Goal: Task Accomplishment & Management: Manage account settings

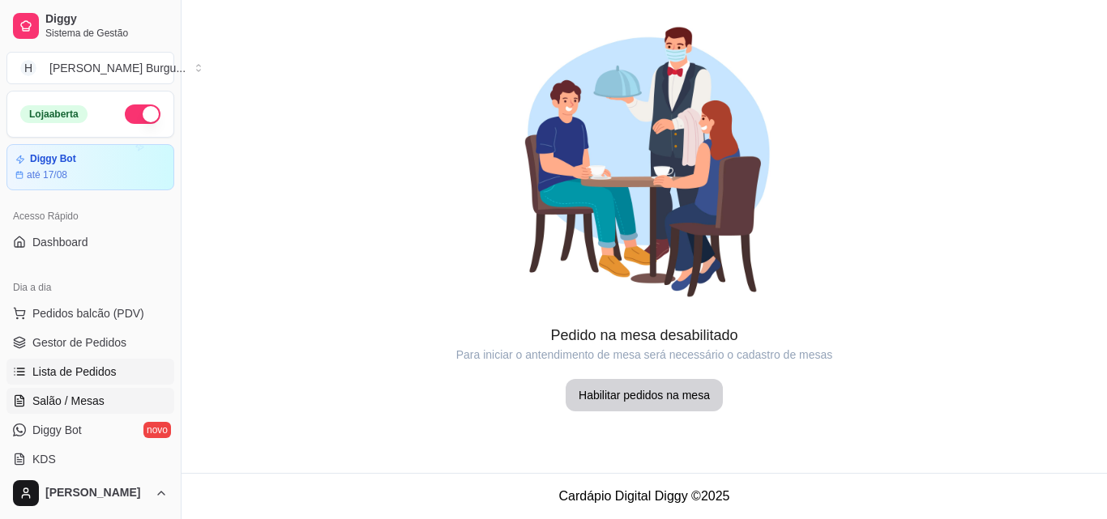
click at [91, 367] on span "Lista de Pedidos" at bounding box center [74, 372] width 84 height 16
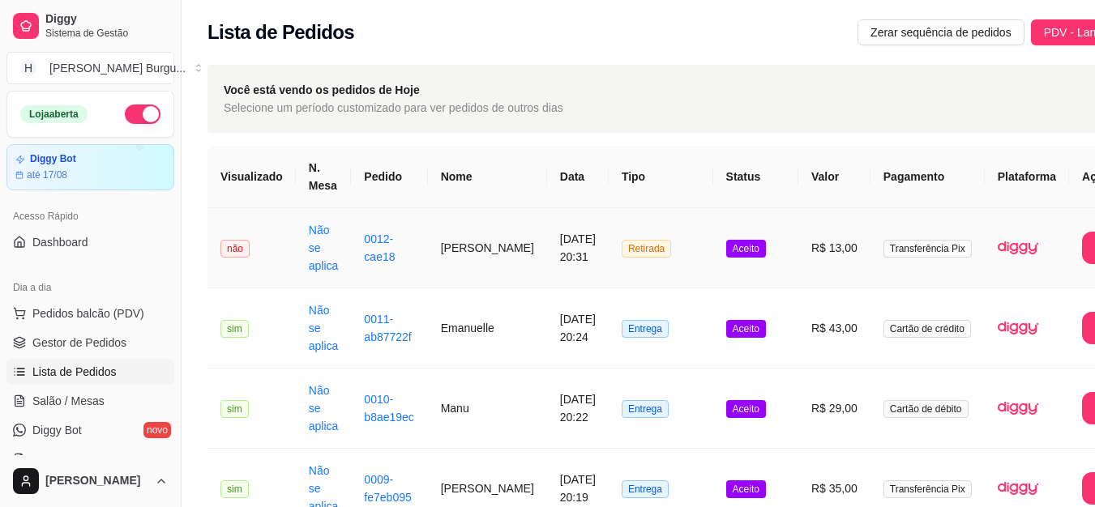
click at [680, 243] on td "Retirada" at bounding box center [660, 248] width 105 height 80
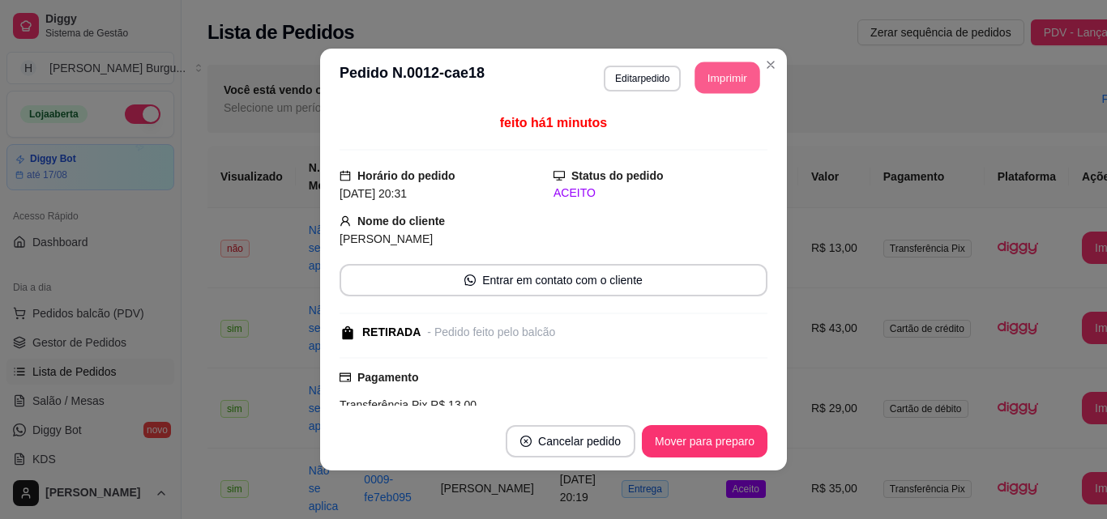
click at [715, 92] on button "Imprimir" at bounding box center [727, 78] width 65 height 32
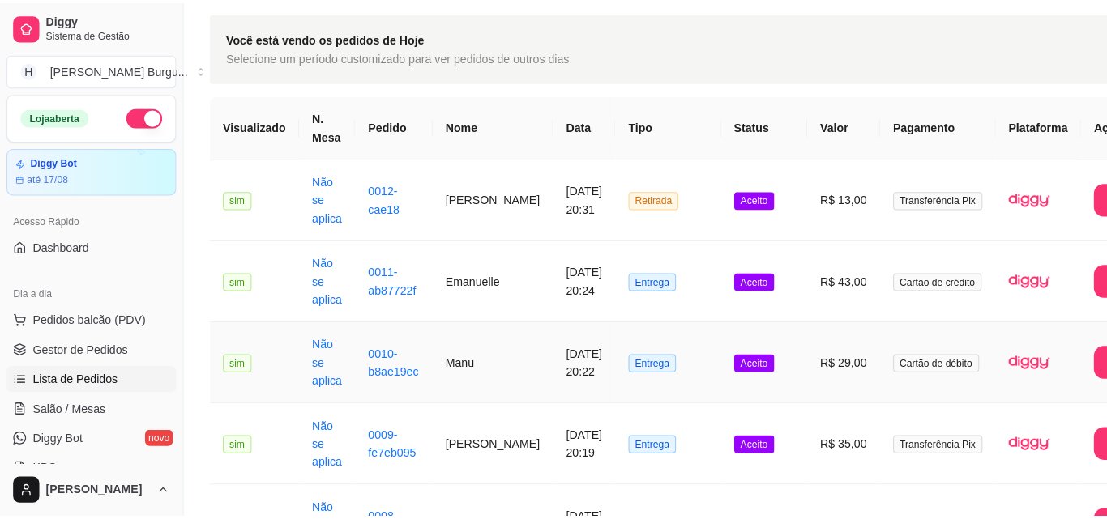
scroll to position [162, 0]
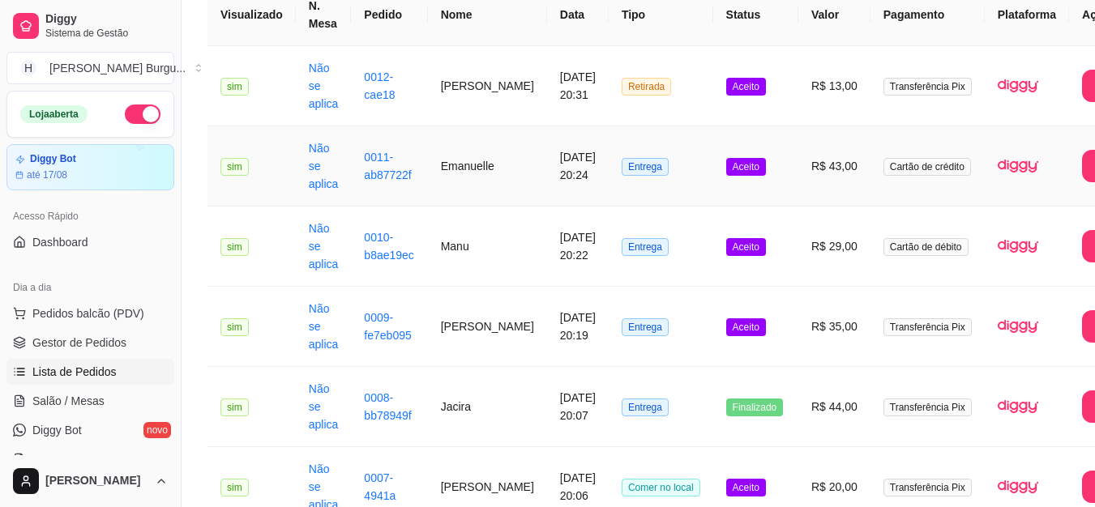
click at [713, 166] on td "Aceito" at bounding box center [755, 166] width 85 height 80
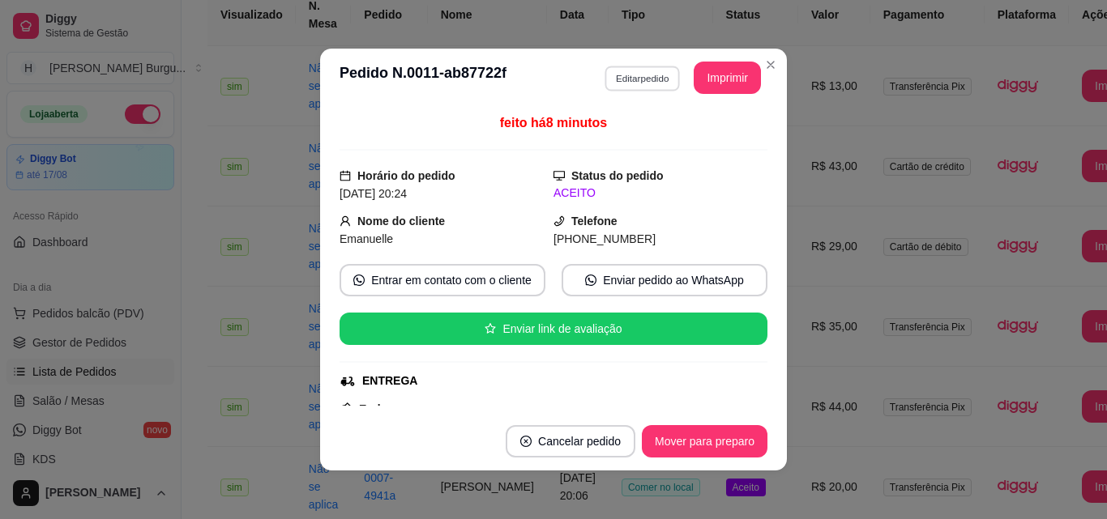
click at [646, 77] on button "Editar pedido" at bounding box center [641, 78] width 75 height 25
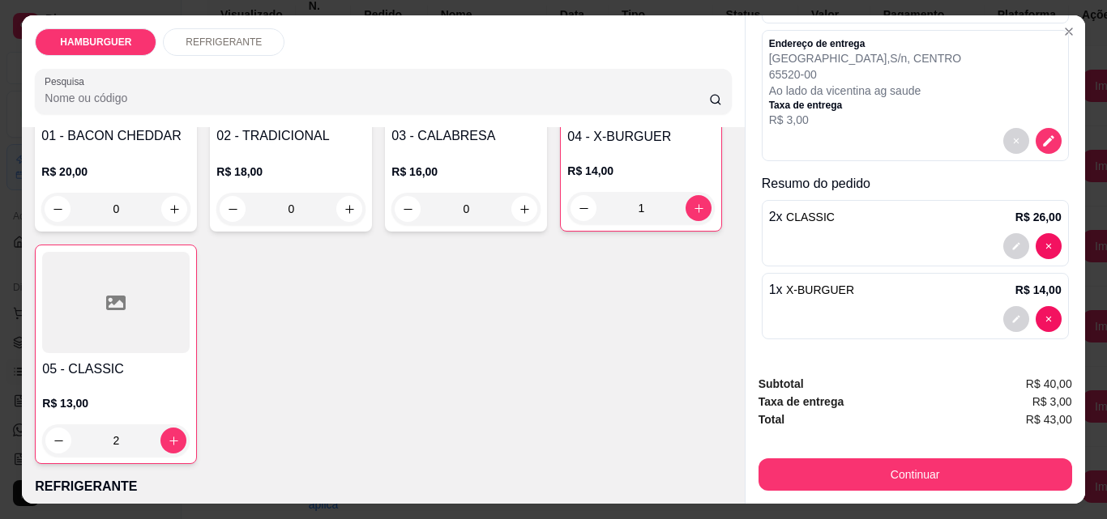
scroll to position [243, 0]
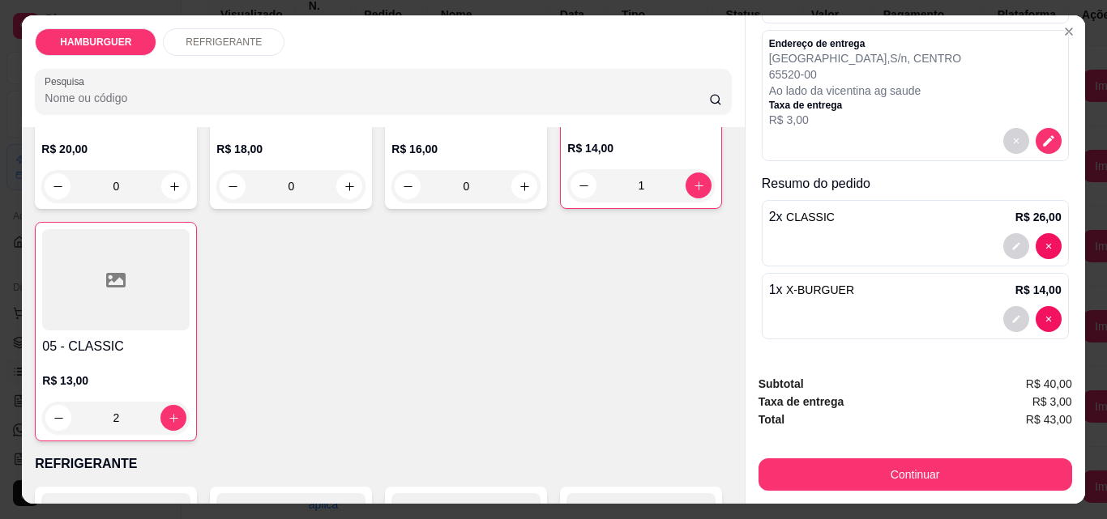
click at [567, 202] on div "1" at bounding box center [640, 185] width 147 height 32
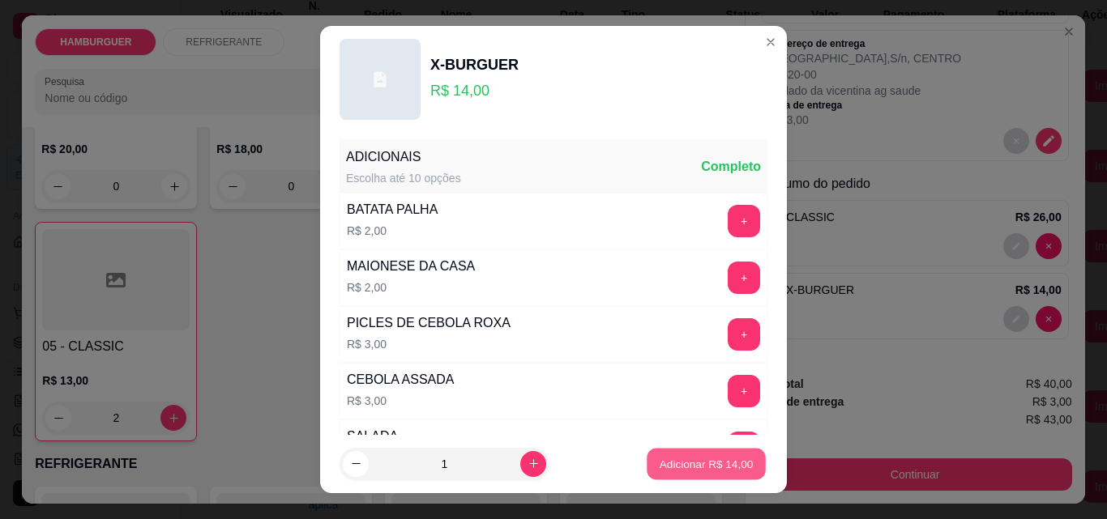
click at [660, 461] on p "Adicionar R$ 14,00" at bounding box center [707, 463] width 94 height 15
type input "2"
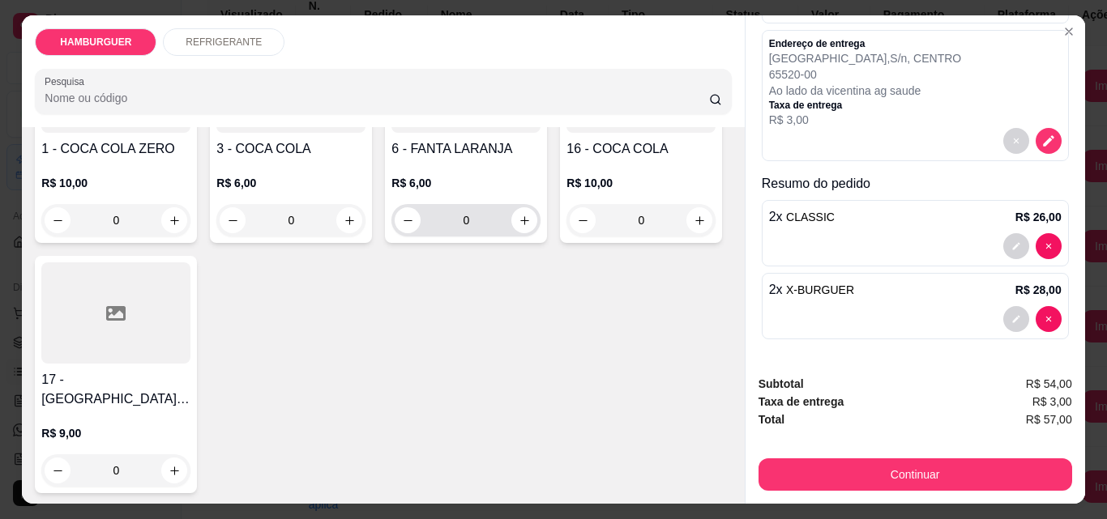
scroll to position [706, 0]
click at [181, 464] on icon "increase-product-quantity" at bounding box center [175, 470] width 12 height 12
type input "1"
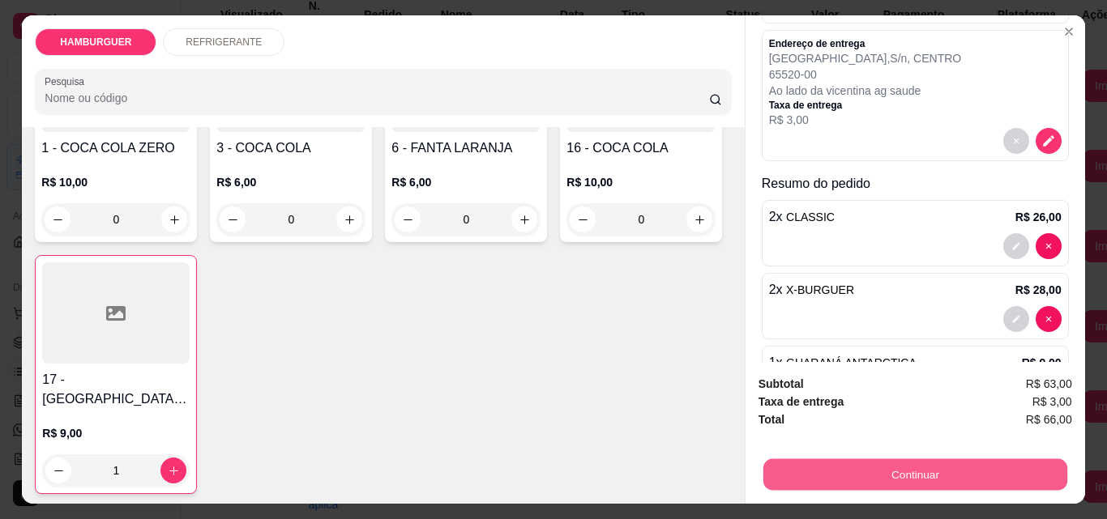
click at [862, 459] on button "Continuar" at bounding box center [914, 475] width 304 height 32
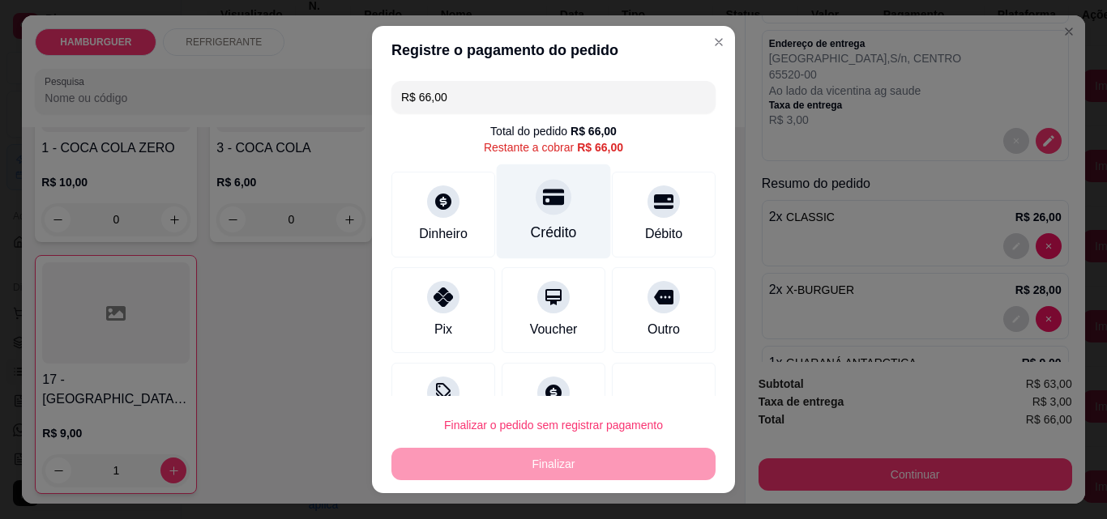
click at [549, 203] on div at bounding box center [554, 197] width 36 height 36
type input "R$ 0,00"
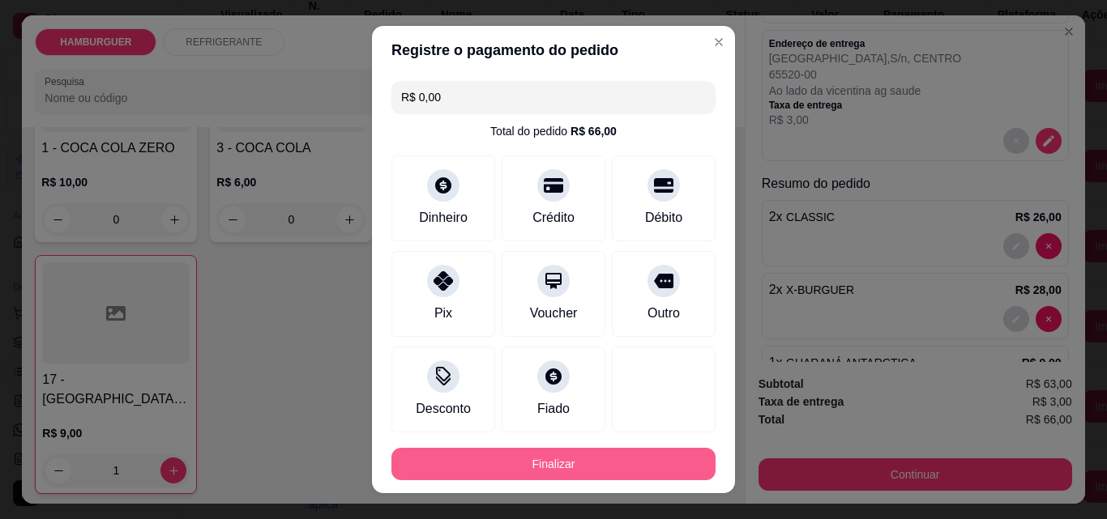
click at [570, 457] on button "Finalizar" at bounding box center [553, 464] width 324 height 32
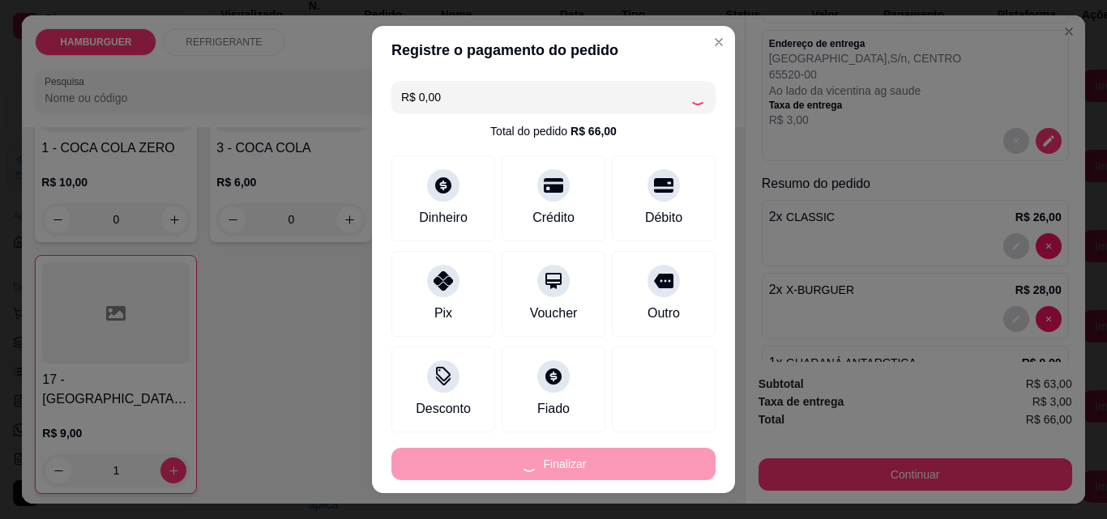
type input "0"
type input "-R$ 66,00"
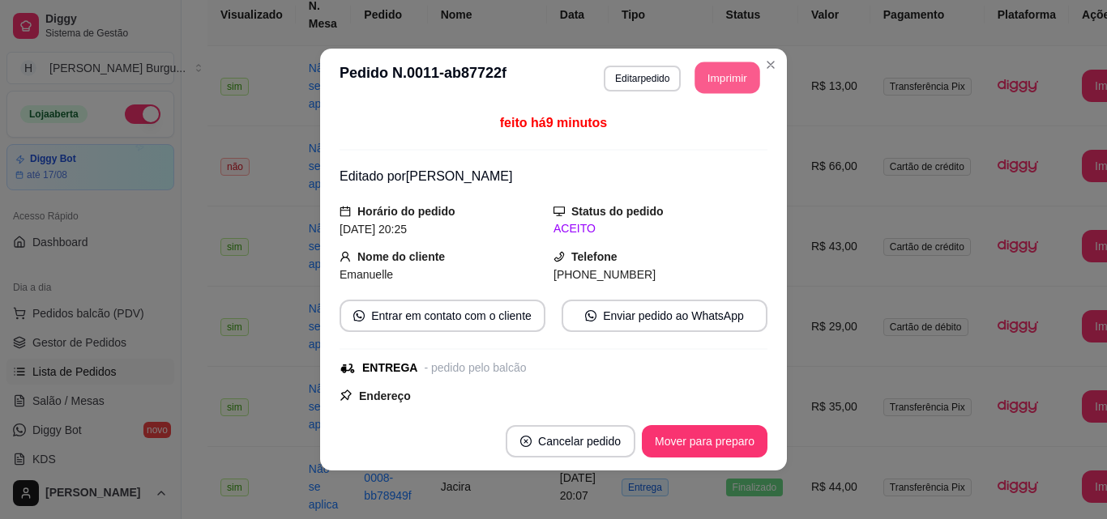
click at [716, 87] on button "Imprimir" at bounding box center [727, 78] width 65 height 32
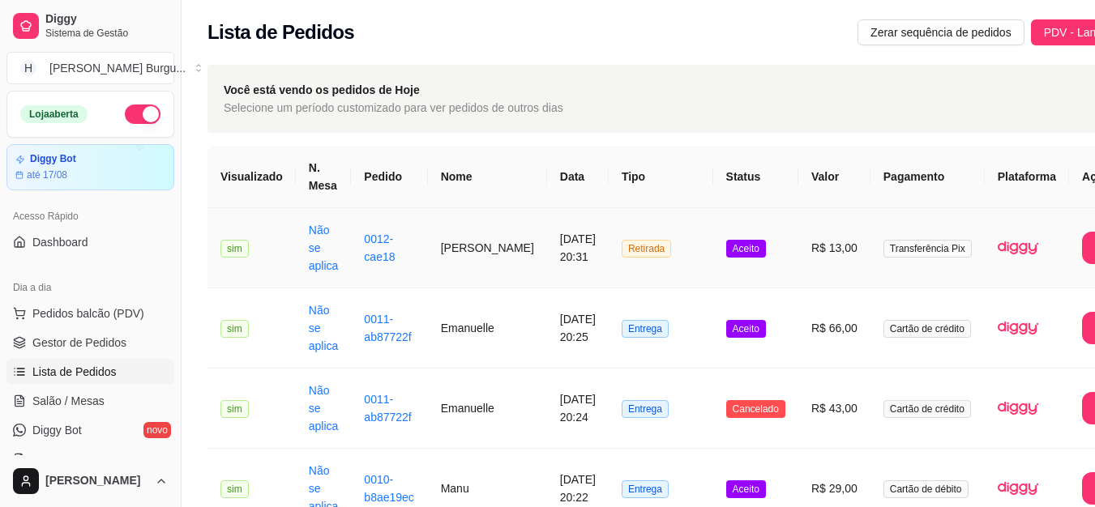
click at [660, 254] on td "Retirada" at bounding box center [660, 248] width 105 height 80
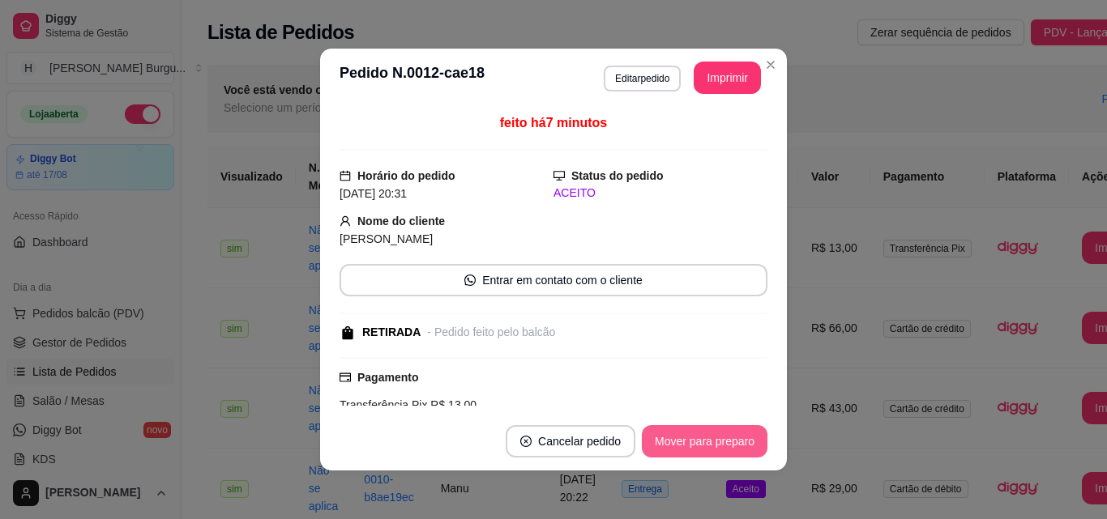
click at [685, 455] on button "Mover para preparo" at bounding box center [705, 441] width 126 height 32
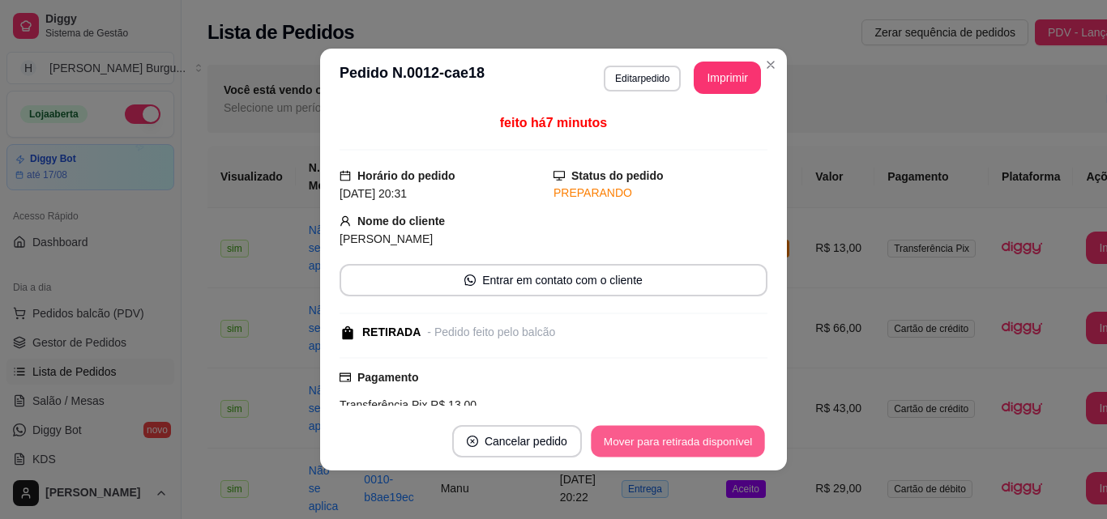
click at [724, 452] on button "Mover para retirada disponível" at bounding box center [677, 442] width 173 height 32
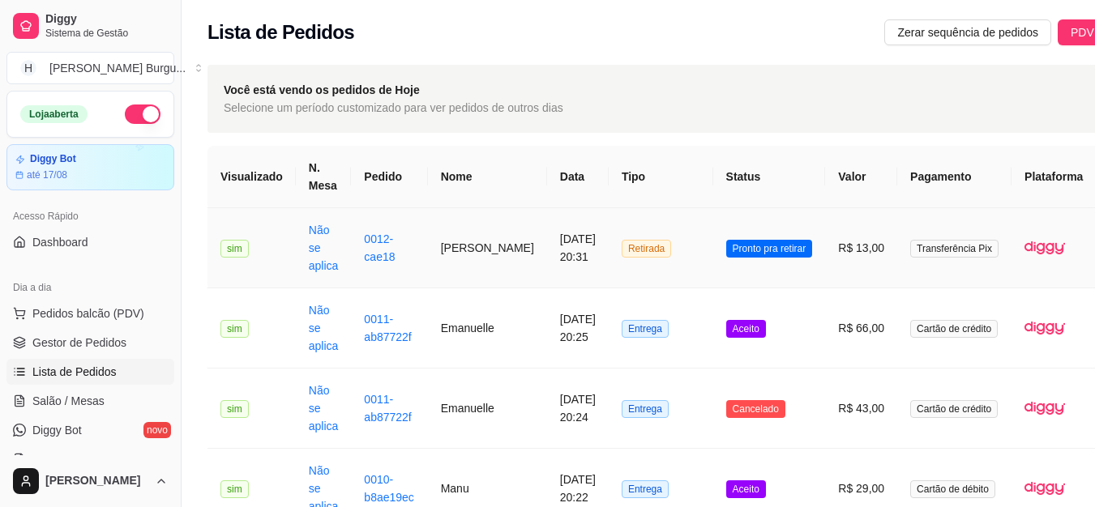
click at [668, 239] on td "Retirada" at bounding box center [660, 248] width 105 height 80
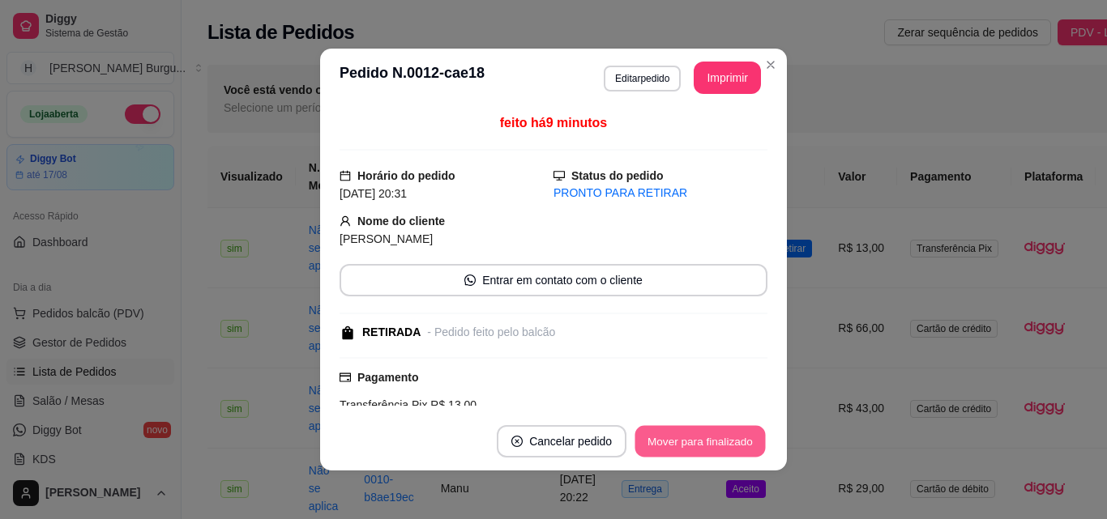
click at [738, 433] on button "Mover para finalizado" at bounding box center [700, 442] width 130 height 32
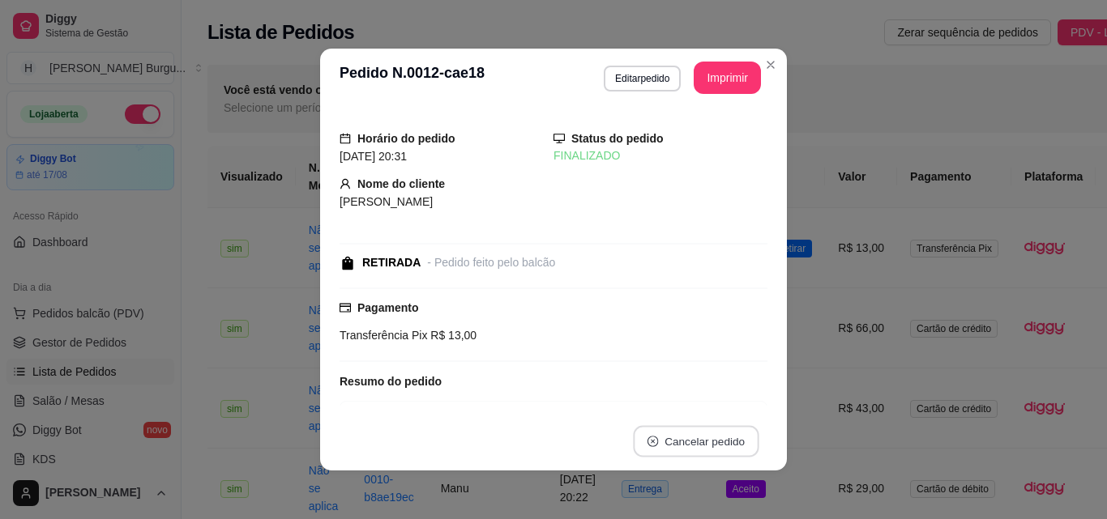
click at [738, 433] on button "Cancelar pedido" at bounding box center [696, 442] width 126 height 32
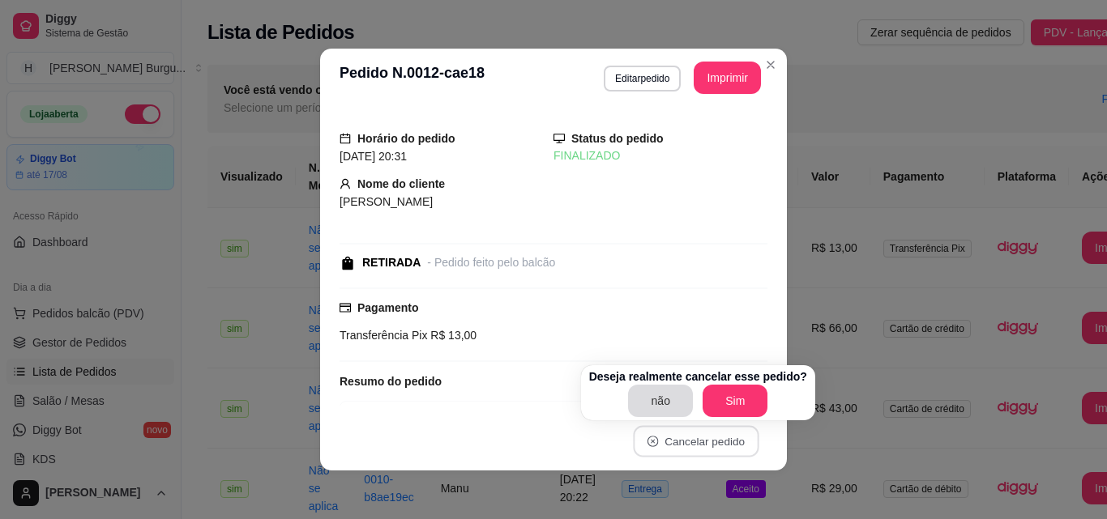
click at [655, 409] on button "não" at bounding box center [660, 401] width 65 height 32
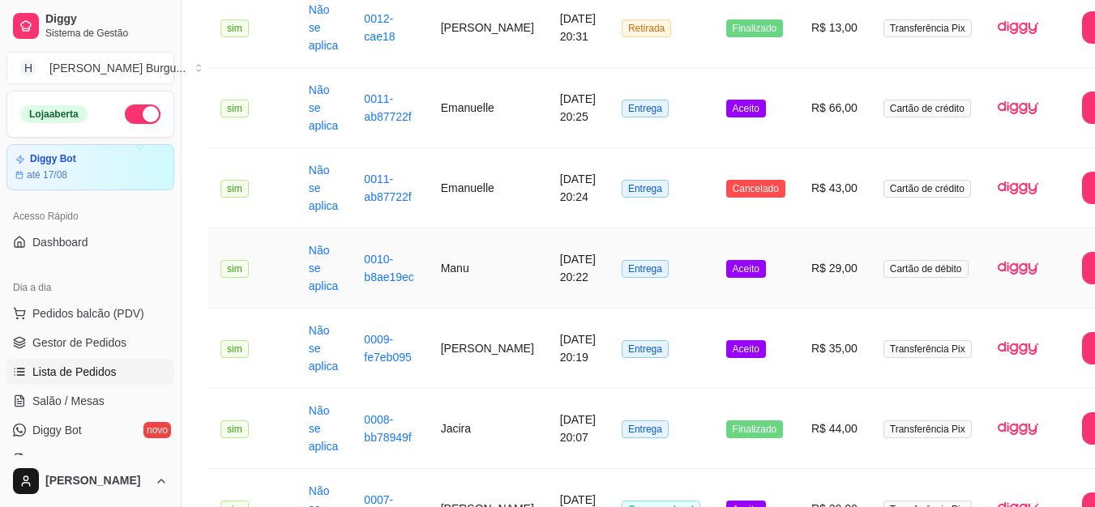
scroll to position [243, 0]
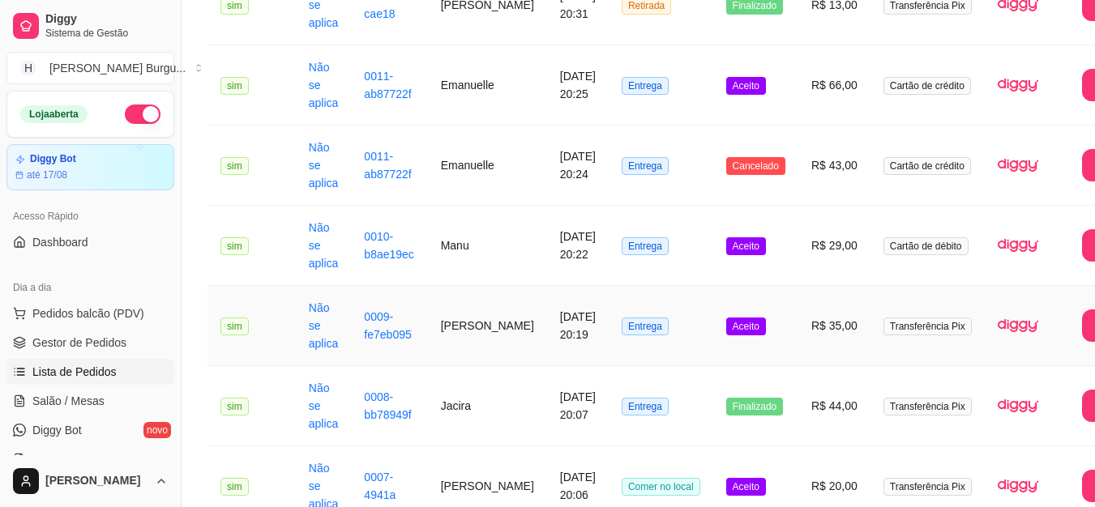
click at [685, 322] on td "Entrega" at bounding box center [660, 326] width 105 height 80
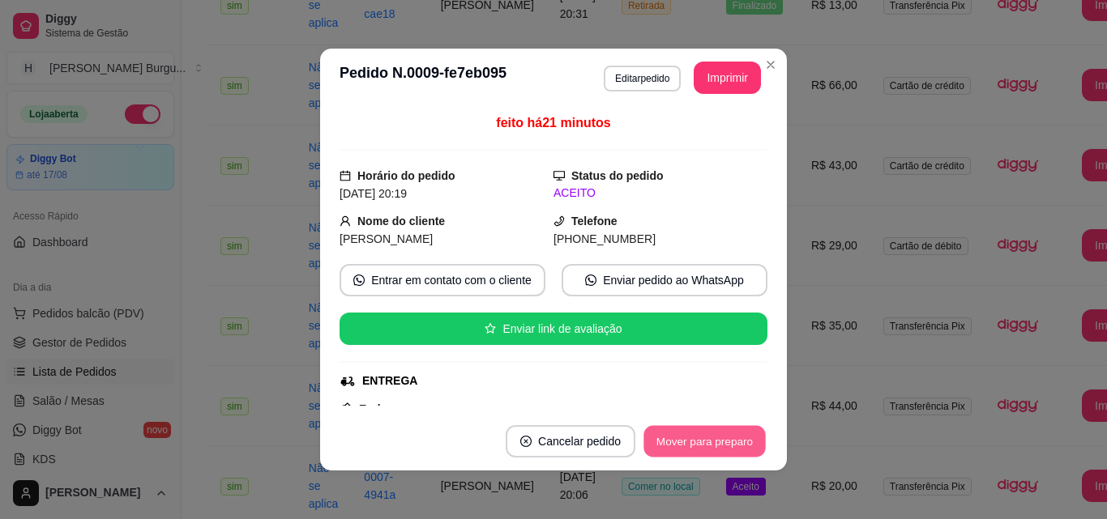
click at [713, 441] on button "Mover para preparo" at bounding box center [704, 442] width 122 height 32
click at [713, 441] on button "Mover para entrega" at bounding box center [705, 442] width 122 height 32
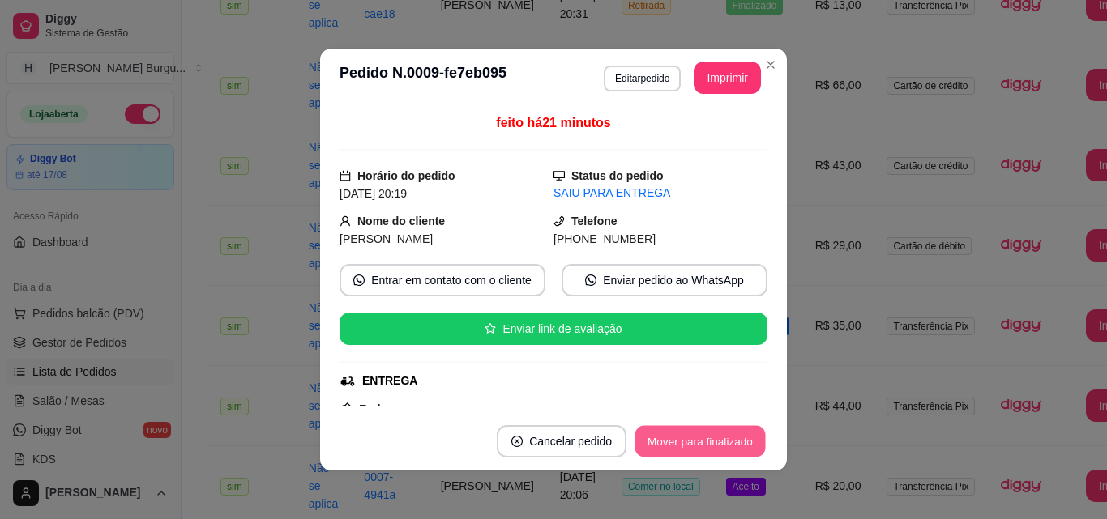
click at [724, 440] on button "Mover para finalizado" at bounding box center [700, 442] width 130 height 32
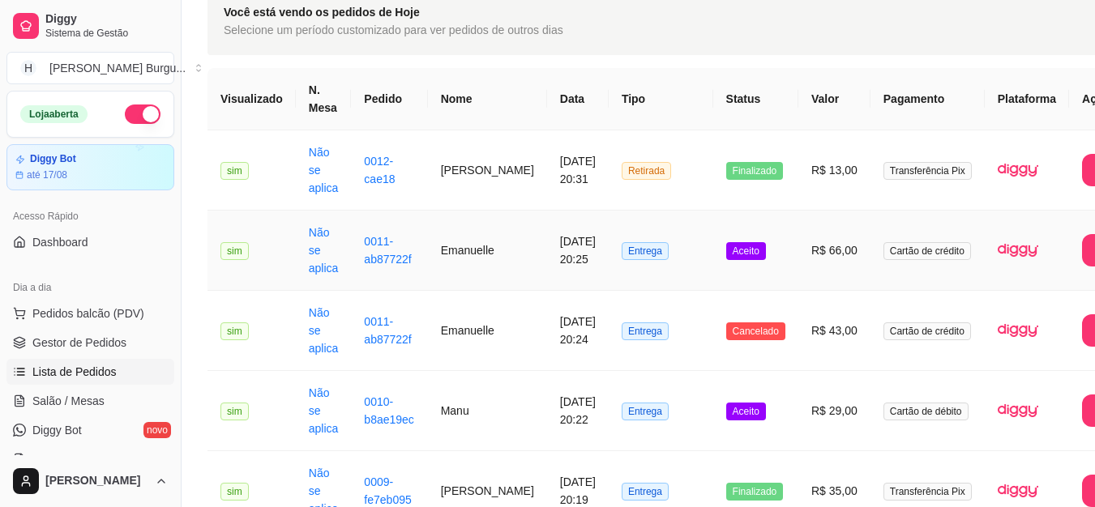
scroll to position [0, 0]
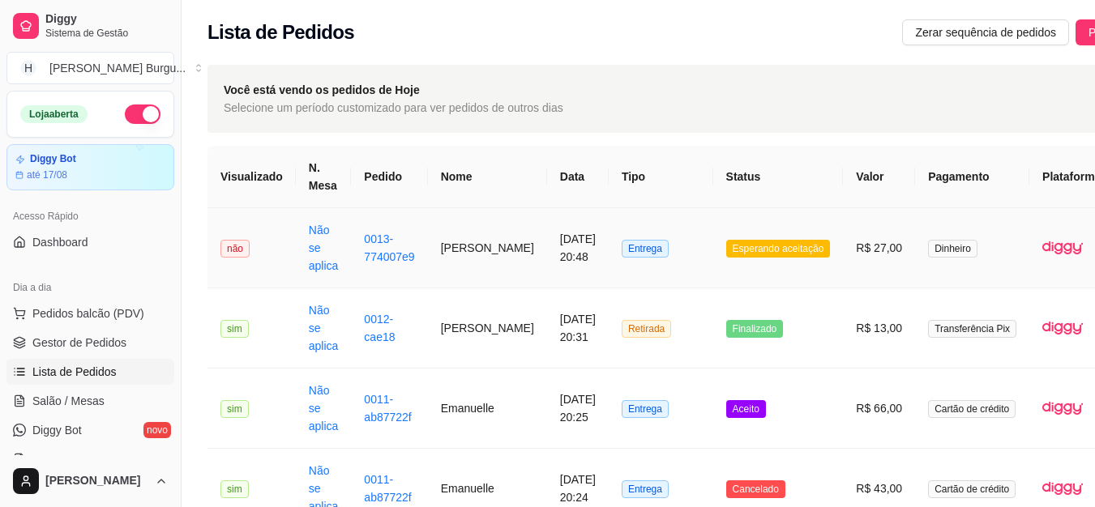
click at [667, 245] on td "Entrega" at bounding box center [660, 248] width 105 height 80
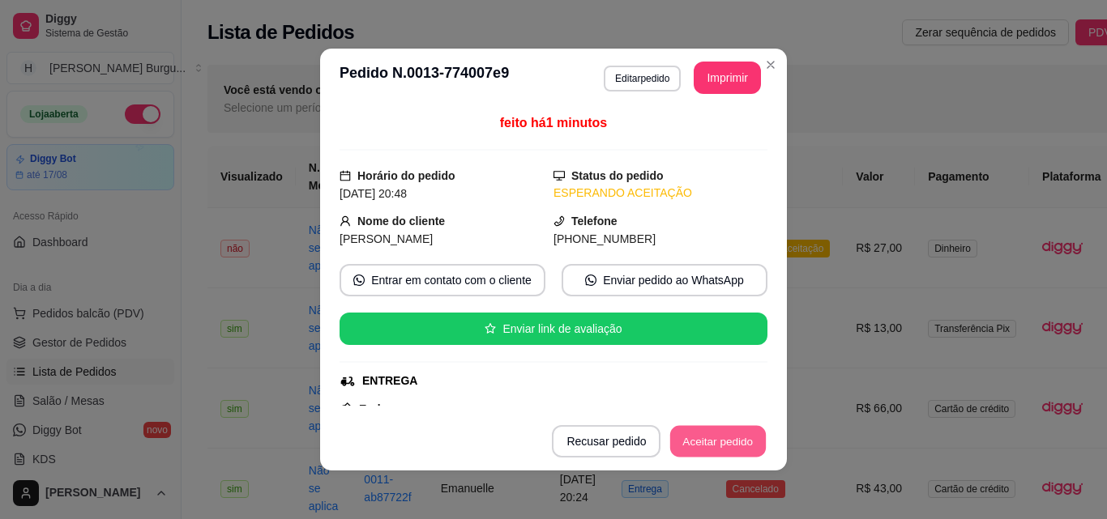
click at [728, 435] on button "Aceitar pedido" at bounding box center [718, 442] width 96 height 32
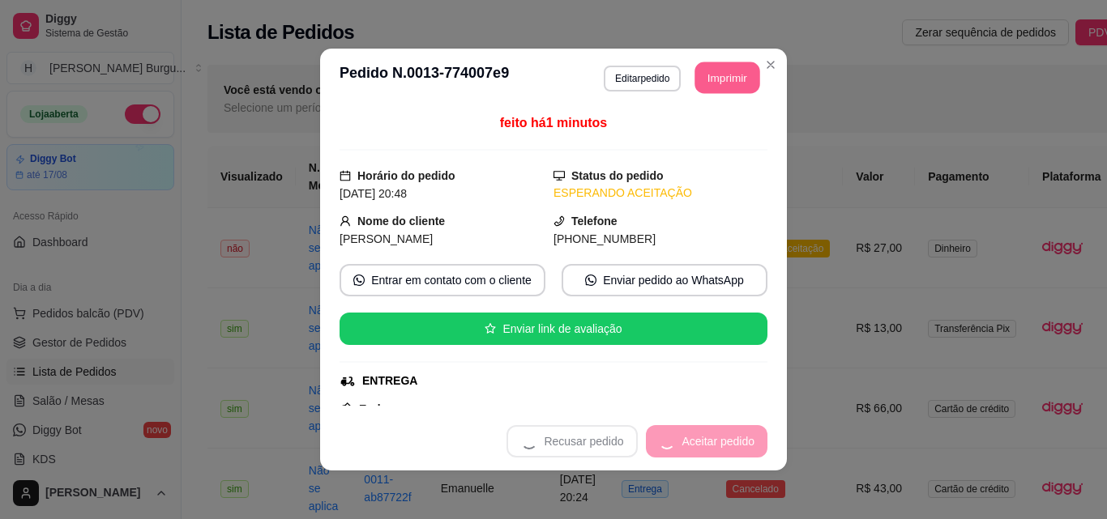
click at [729, 89] on button "Imprimir" at bounding box center [727, 78] width 65 height 32
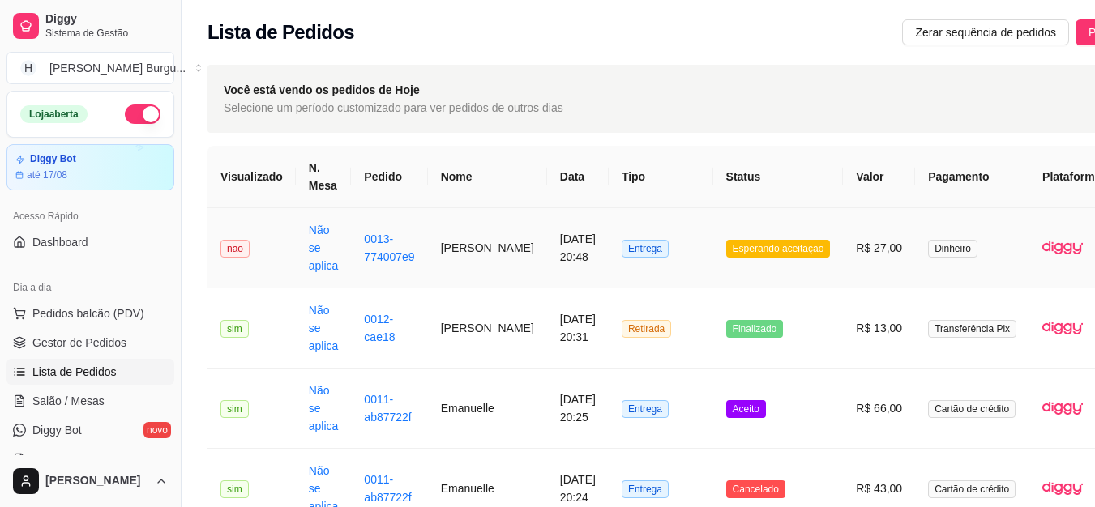
click at [668, 265] on td "Entrega" at bounding box center [660, 248] width 105 height 80
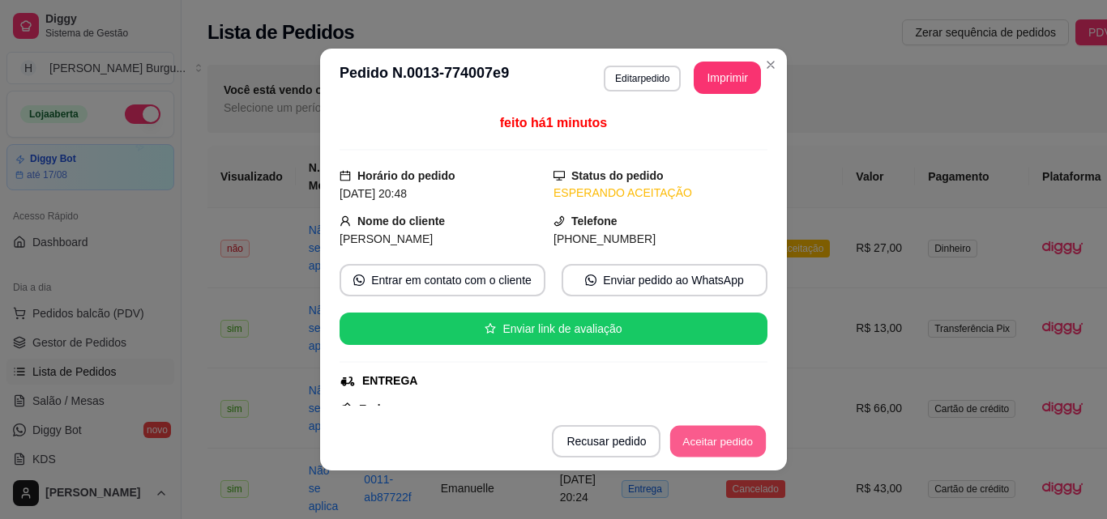
click at [741, 453] on button "Aceitar pedido" at bounding box center [718, 442] width 96 height 32
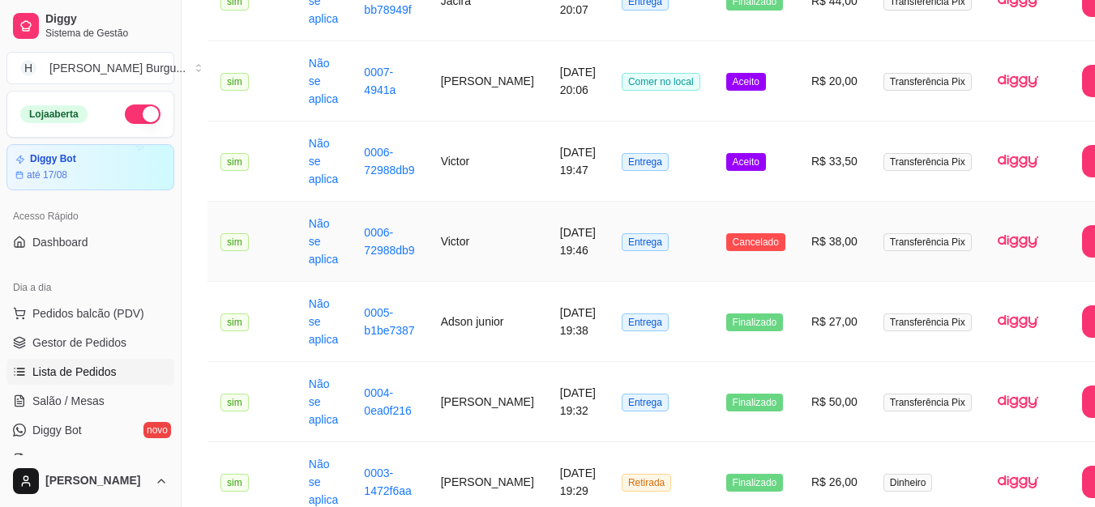
scroll to position [729, 0]
click at [671, 188] on td "Entrega" at bounding box center [660, 161] width 105 height 80
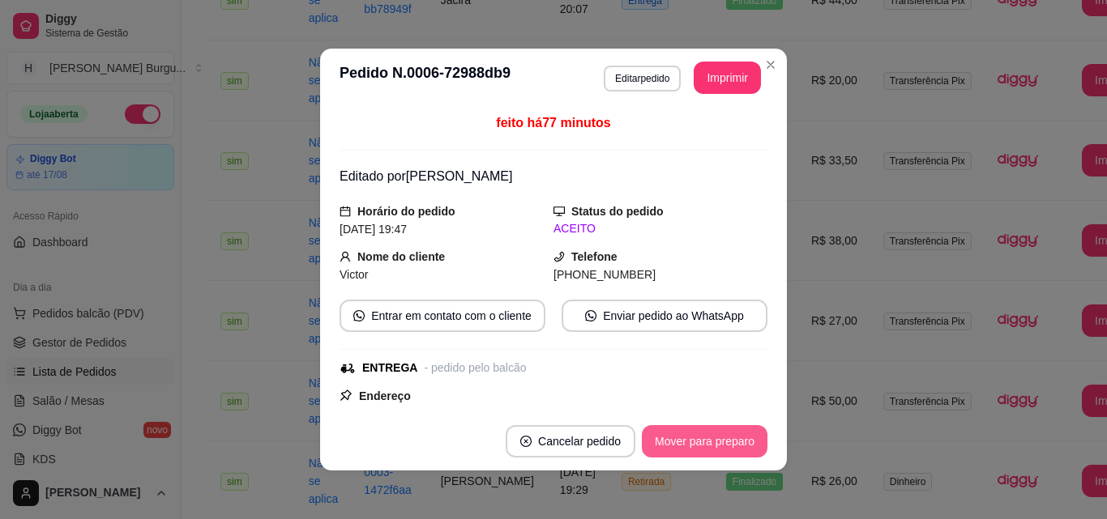
click at [690, 451] on button "Mover para preparo" at bounding box center [705, 441] width 126 height 32
click at [690, 451] on button "Mover para entrega" at bounding box center [705, 442] width 122 height 32
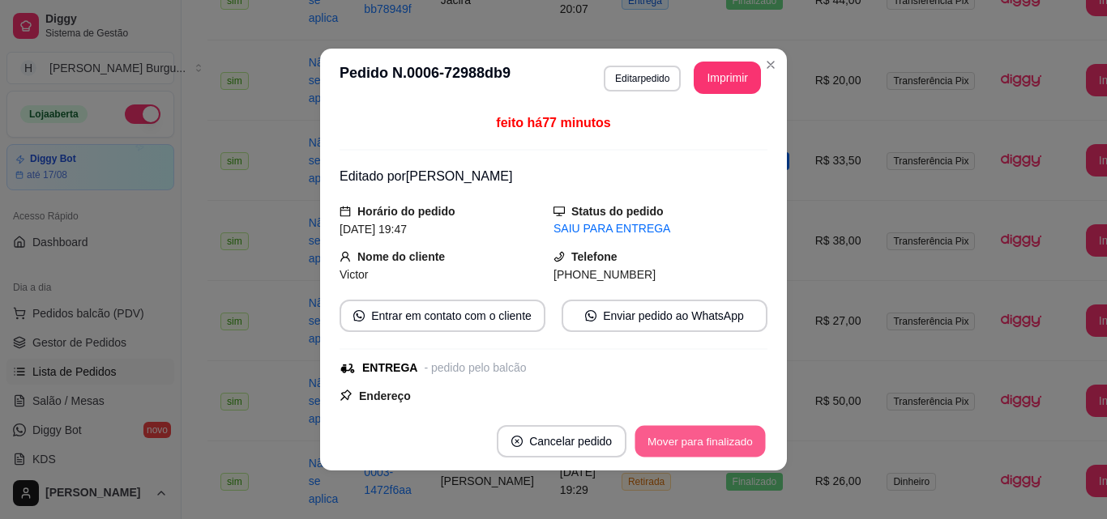
click at [690, 451] on button "Mover para finalizado" at bounding box center [700, 442] width 130 height 32
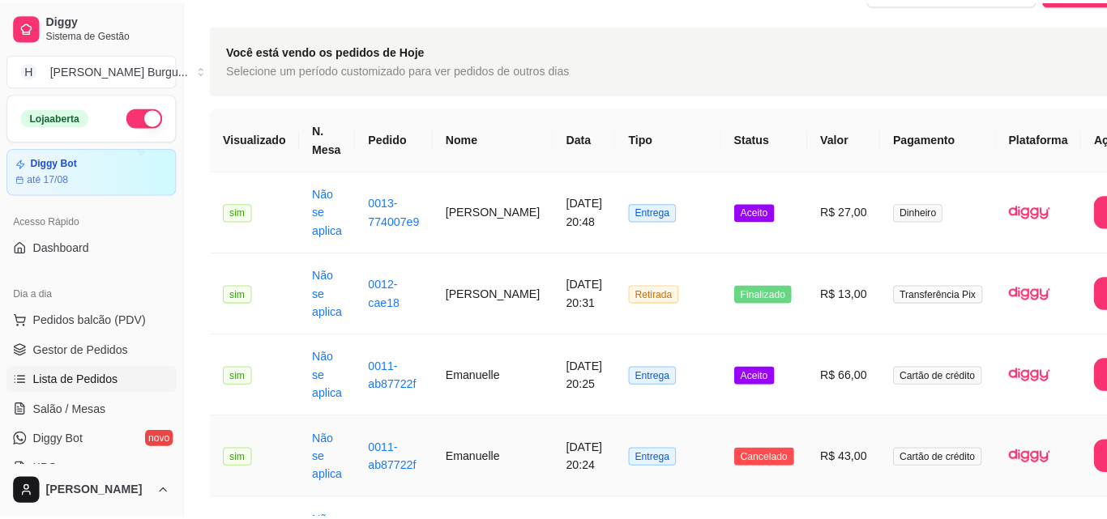
scroll to position [0, 0]
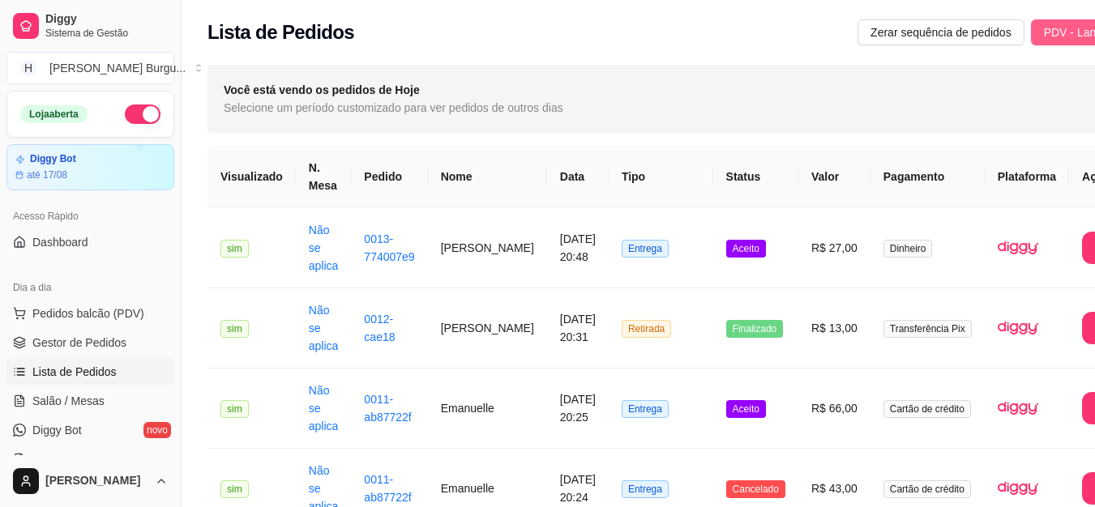
click at [1031, 22] on button "PDV - Lançar pedido" at bounding box center [1096, 32] width 131 height 26
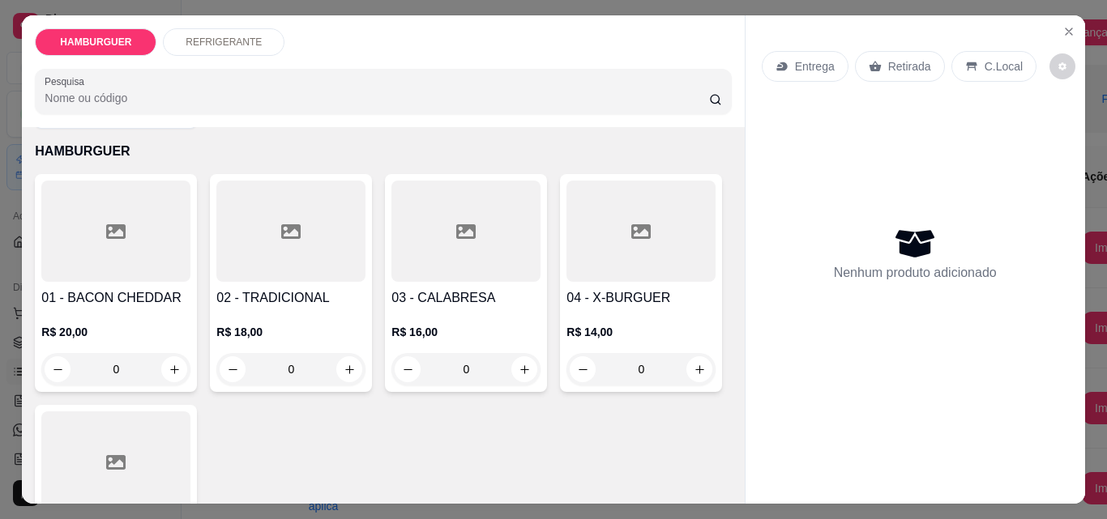
scroll to position [243, 0]
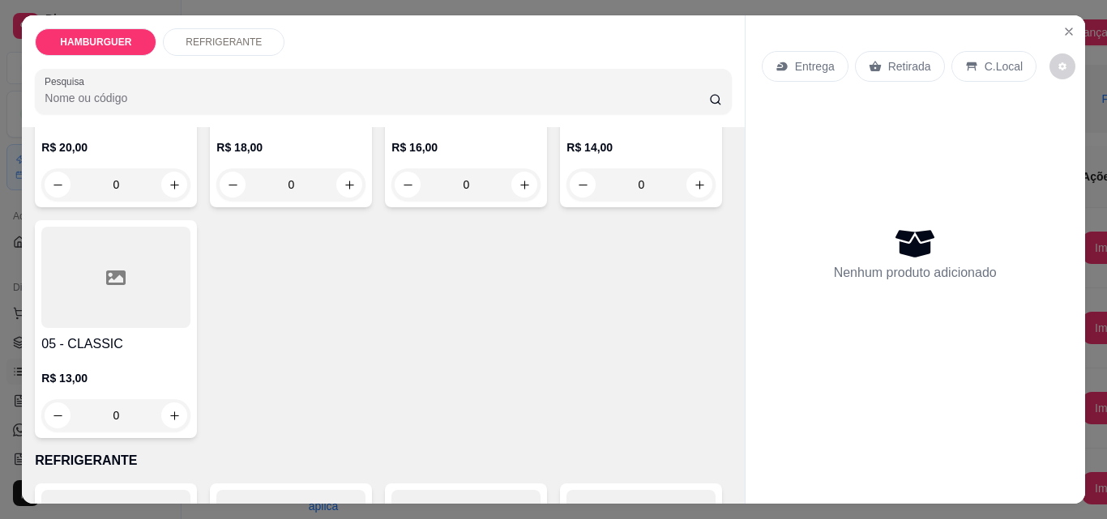
click at [190, 408] on div "0" at bounding box center [115, 415] width 149 height 32
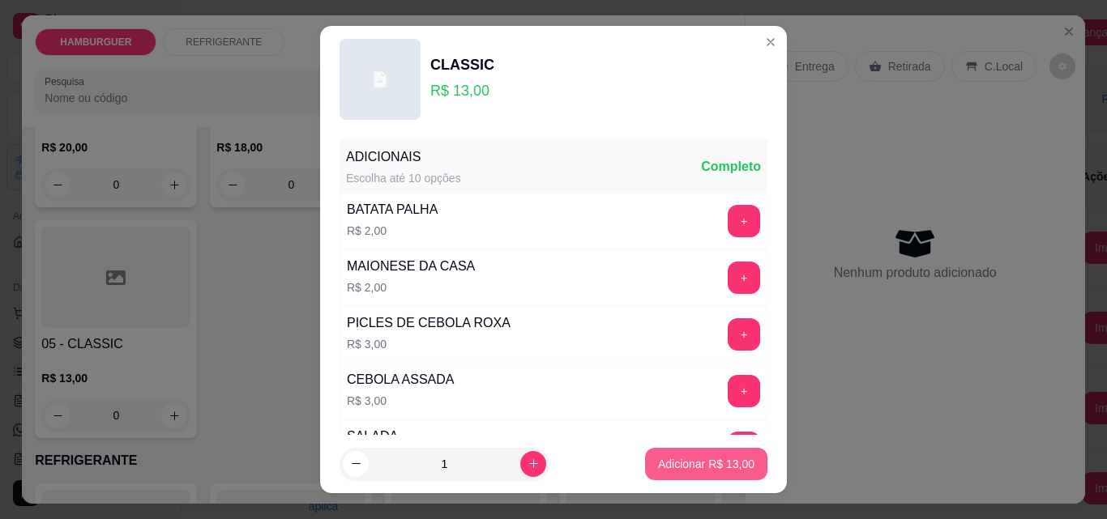
click at [673, 463] on p "Adicionar R$ 13,00" at bounding box center [706, 464] width 96 height 16
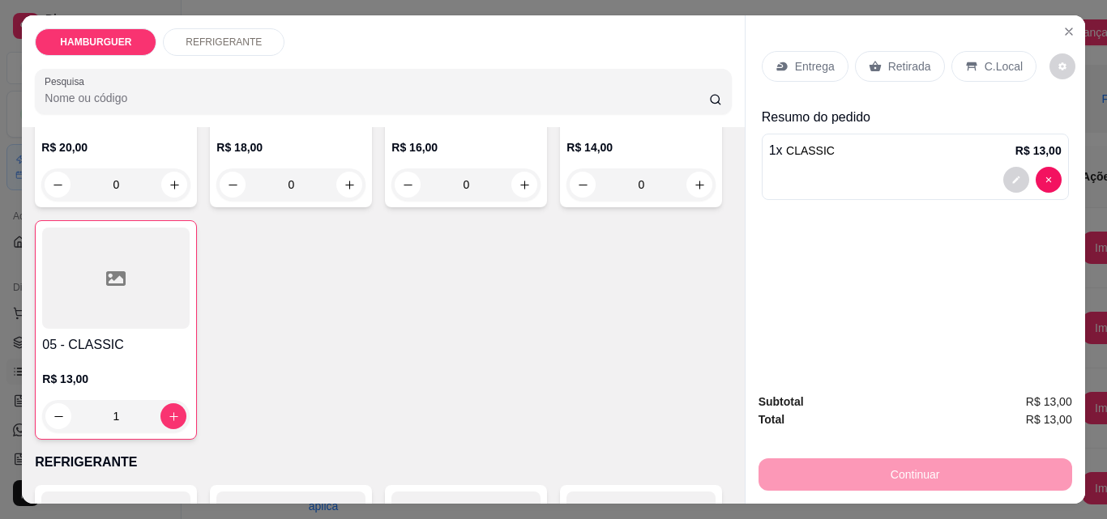
type input "1"
click at [989, 58] on p "C.Local" at bounding box center [1003, 66] width 38 height 16
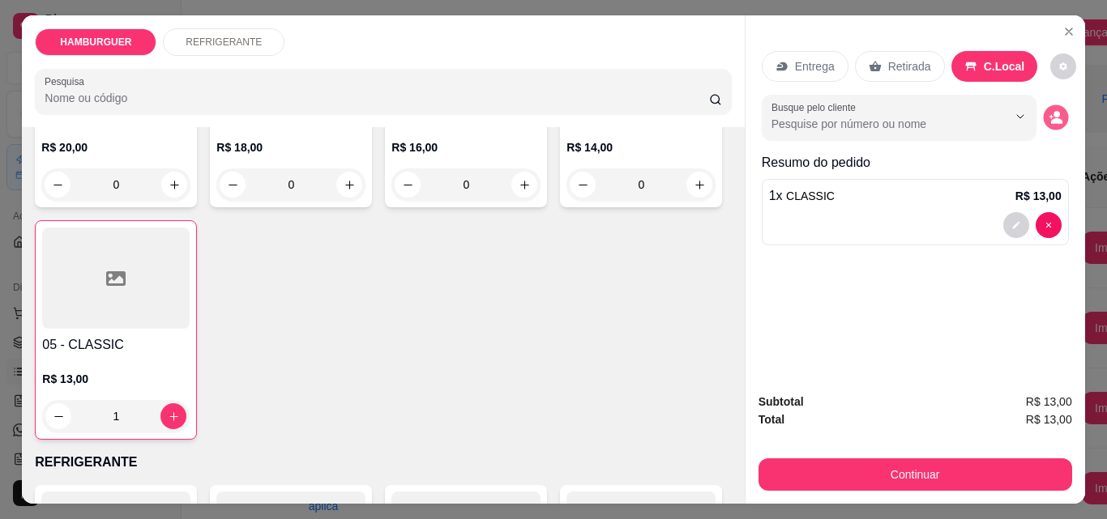
click at [1052, 112] on icon "decrease-product-quantity" at bounding box center [1055, 118] width 14 height 14
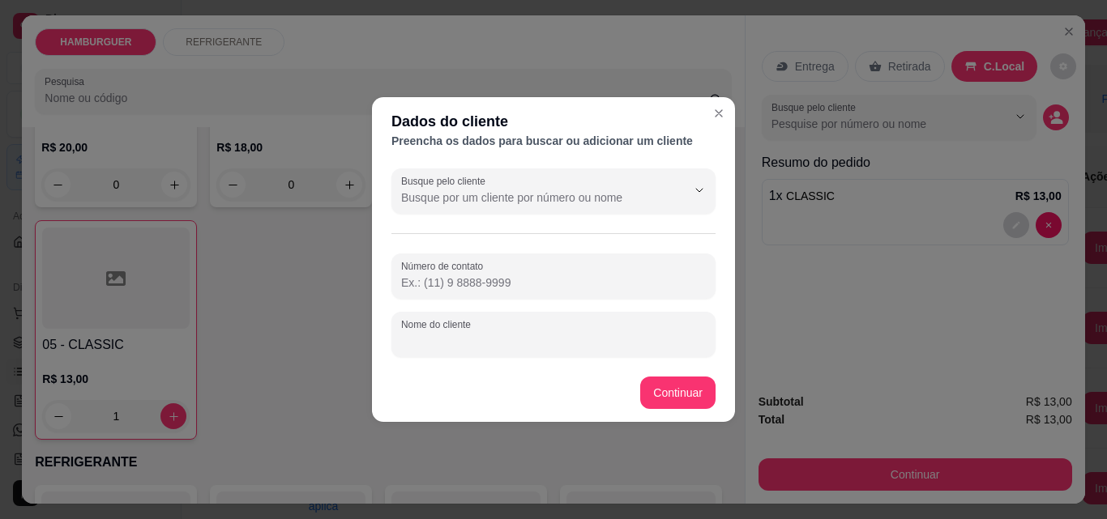
click at [574, 343] on input "Nome do cliente" at bounding box center [553, 341] width 305 height 16
type input "[PERSON_NAME]"
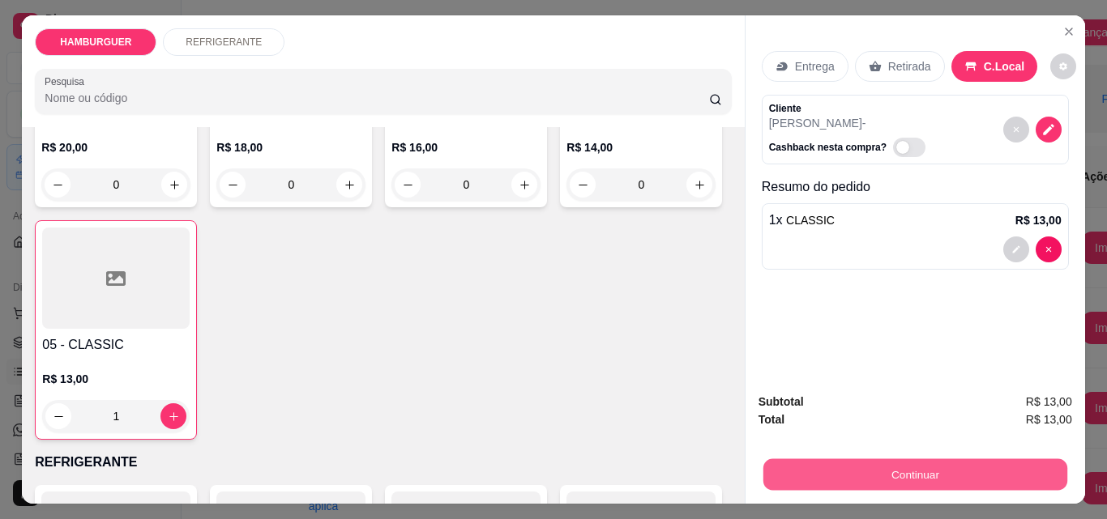
click at [809, 478] on button "Continuar" at bounding box center [914, 475] width 304 height 32
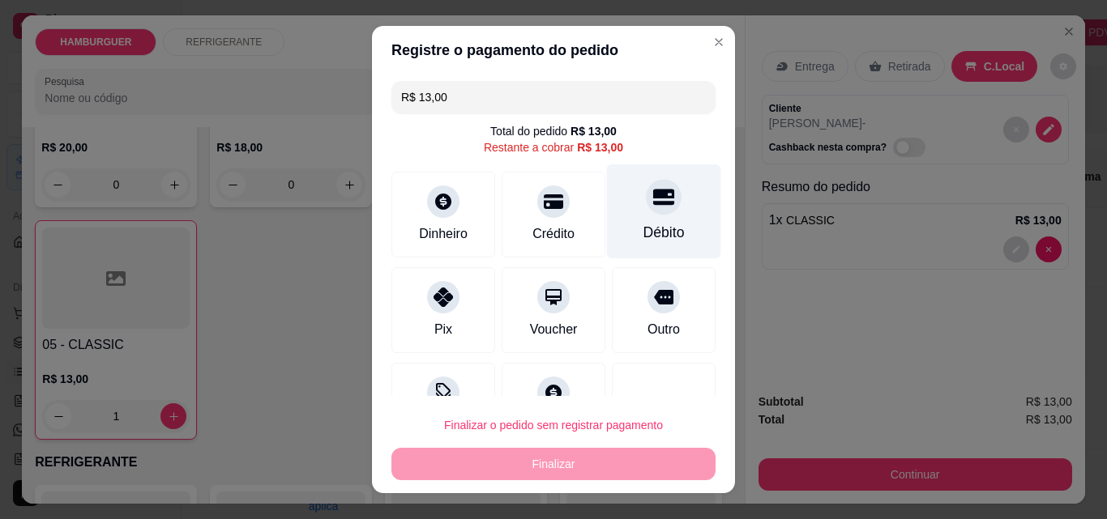
click at [650, 196] on div at bounding box center [664, 197] width 36 height 36
type input "R$ 0,00"
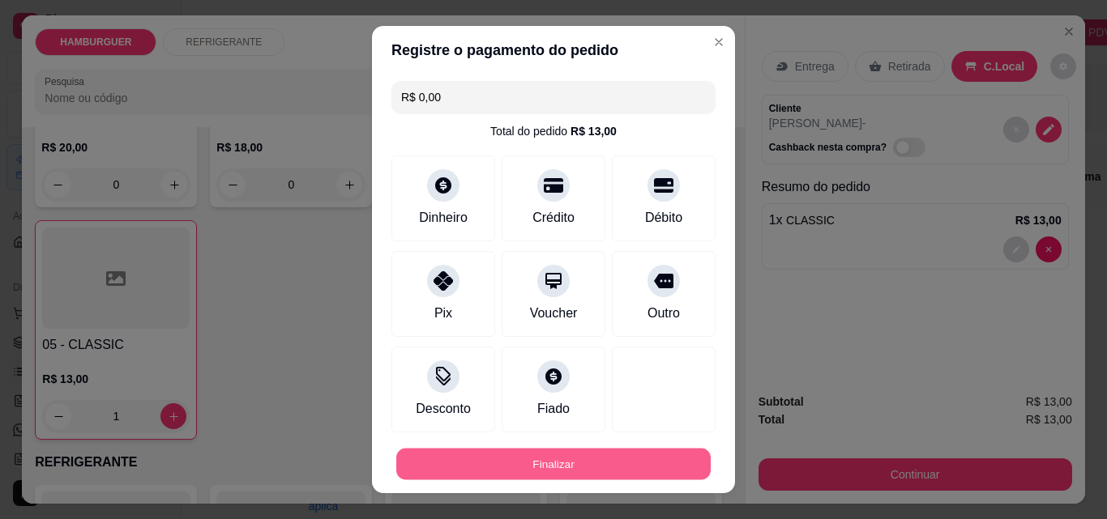
click at [588, 452] on button "Finalizar" at bounding box center [553, 465] width 314 height 32
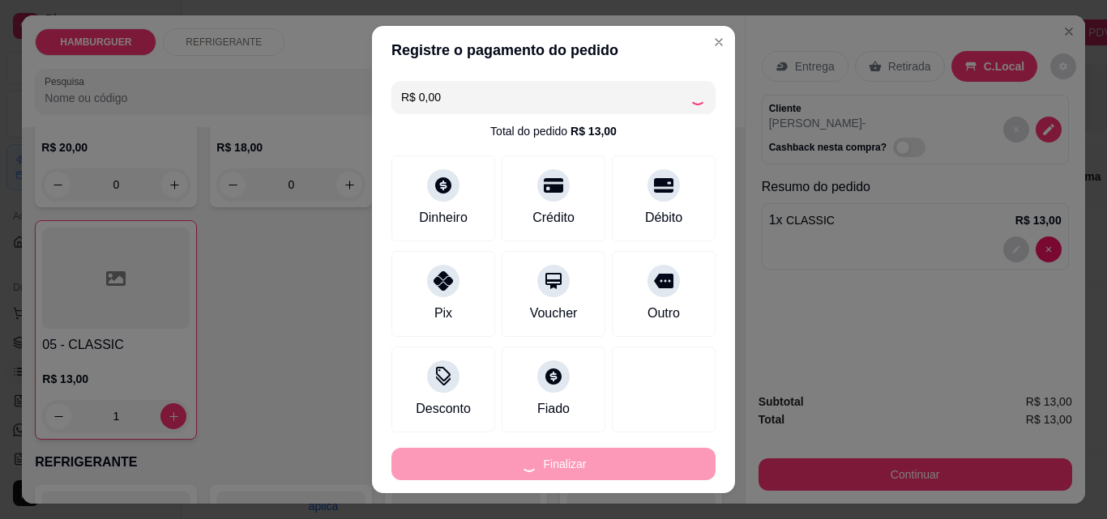
type input "0"
type input "-R$ 13,00"
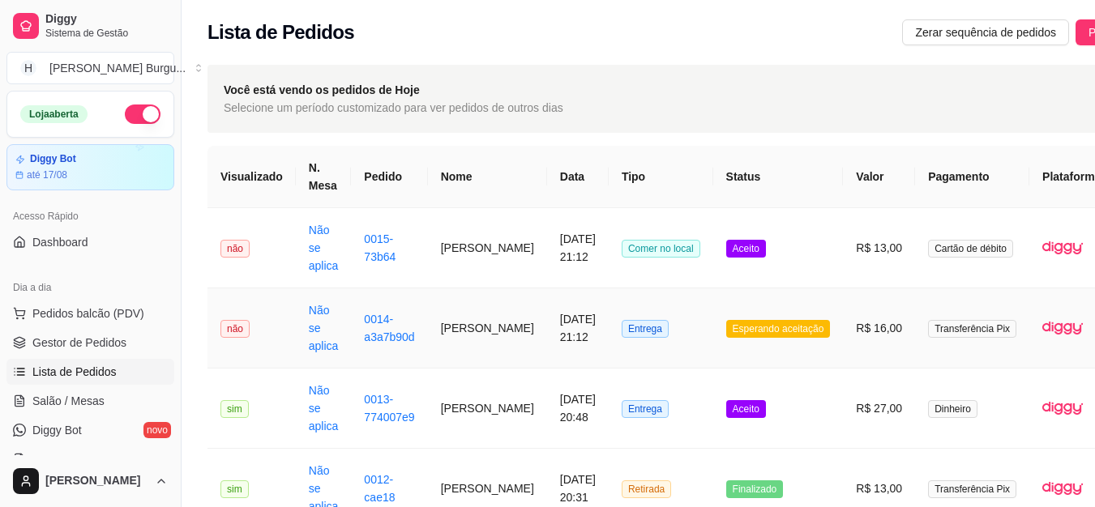
click at [679, 338] on td "Entrega" at bounding box center [660, 328] width 105 height 80
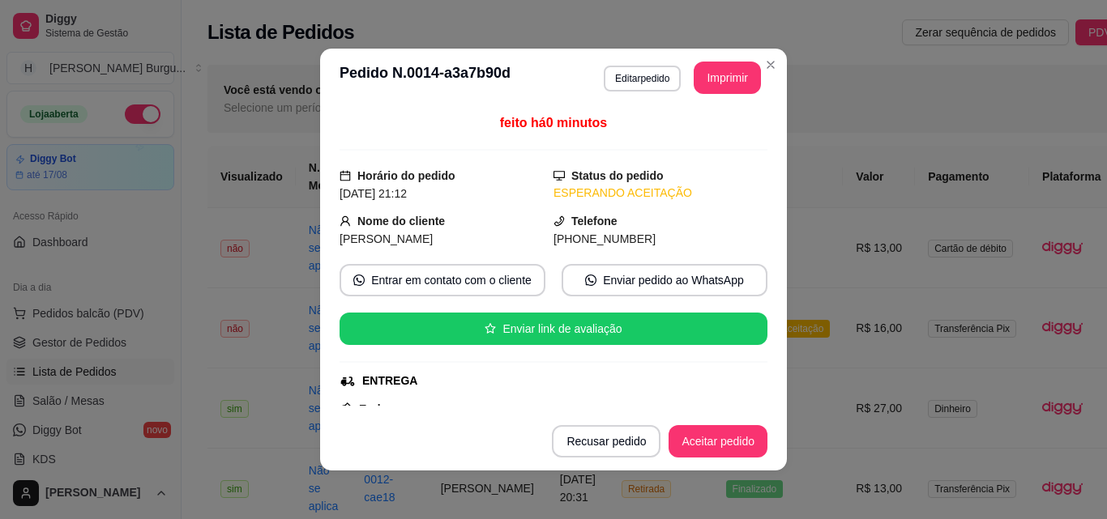
click at [684, 461] on footer "Recusar pedido Aceitar pedido" at bounding box center [553, 441] width 467 height 58
click at [699, 436] on button "Aceitar pedido" at bounding box center [718, 442] width 96 height 32
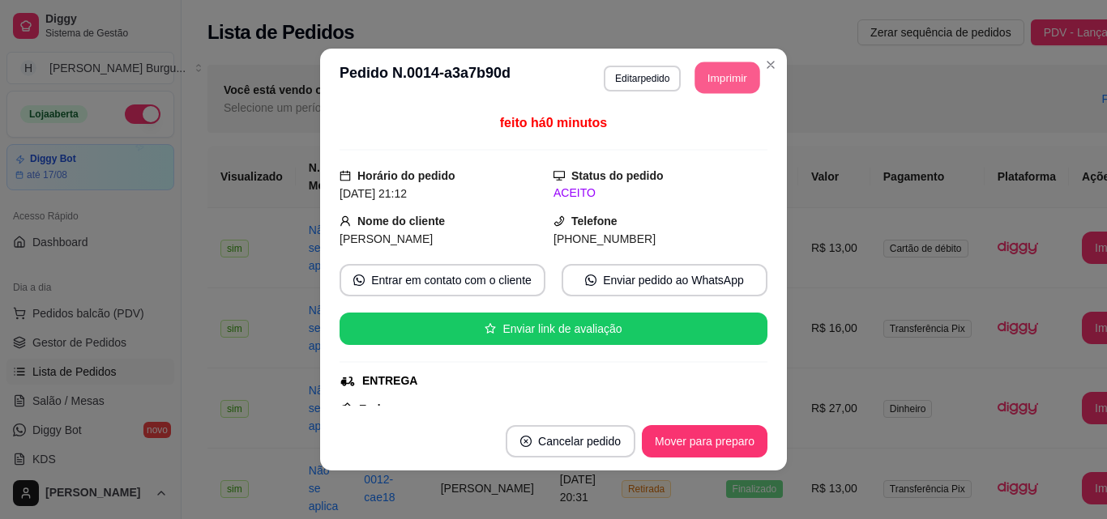
click at [739, 83] on button "Imprimir" at bounding box center [727, 78] width 65 height 32
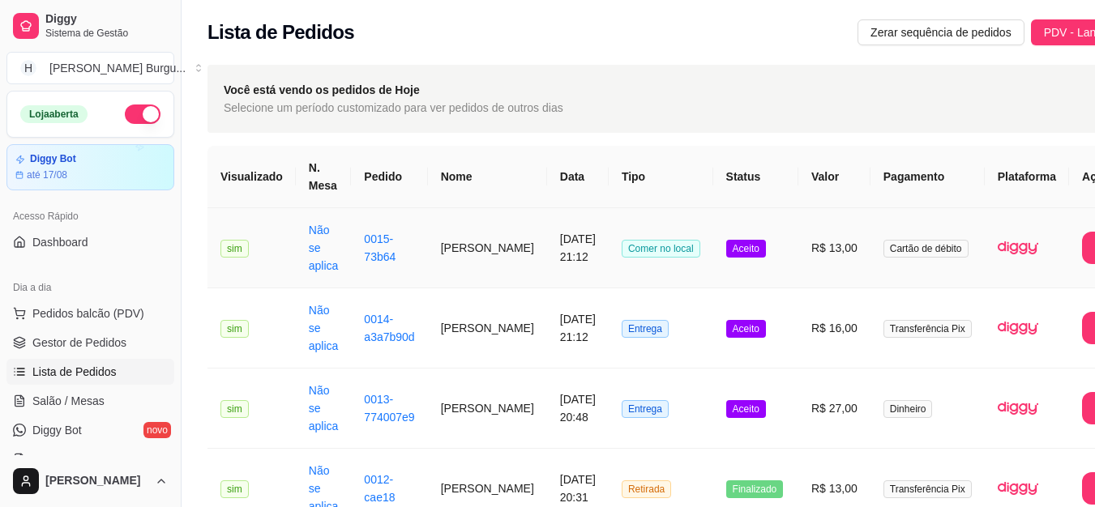
click at [677, 254] on td "Comer no local" at bounding box center [660, 248] width 105 height 80
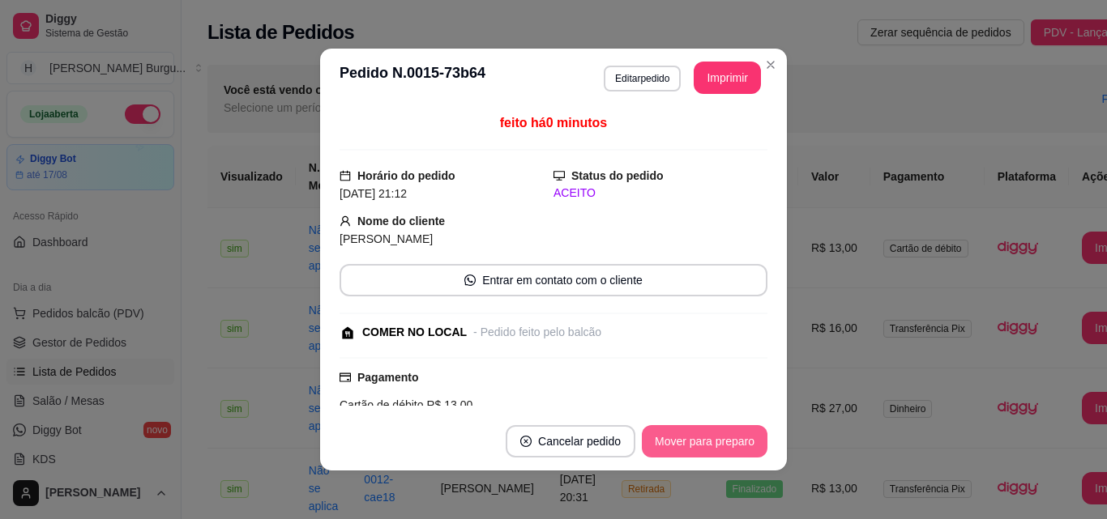
click at [709, 425] on button "Mover para preparo" at bounding box center [705, 441] width 126 height 32
click at [718, 433] on button "Mover para preparo" at bounding box center [704, 442] width 122 height 32
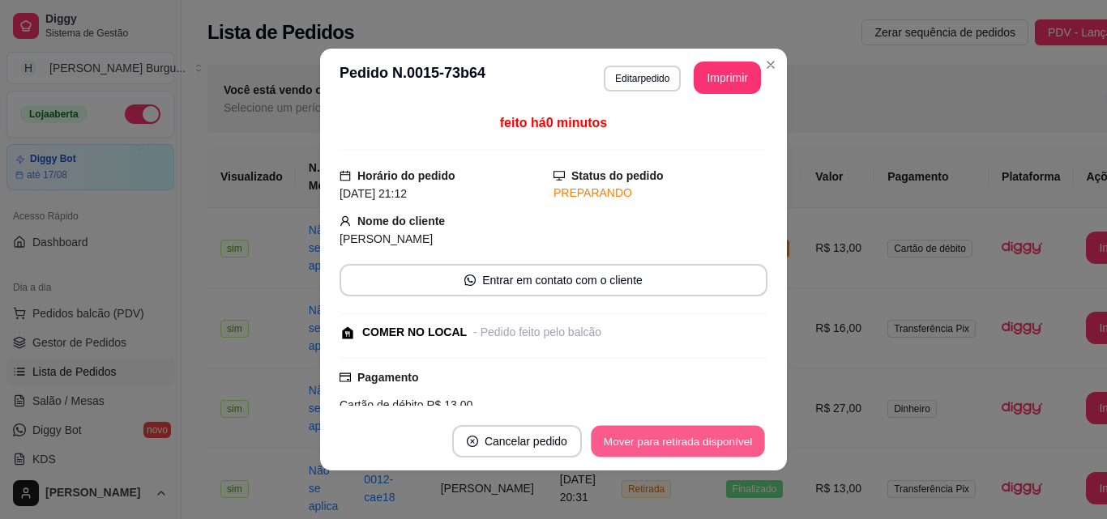
click at [727, 439] on button "Mover para retirada disponível" at bounding box center [677, 442] width 173 height 32
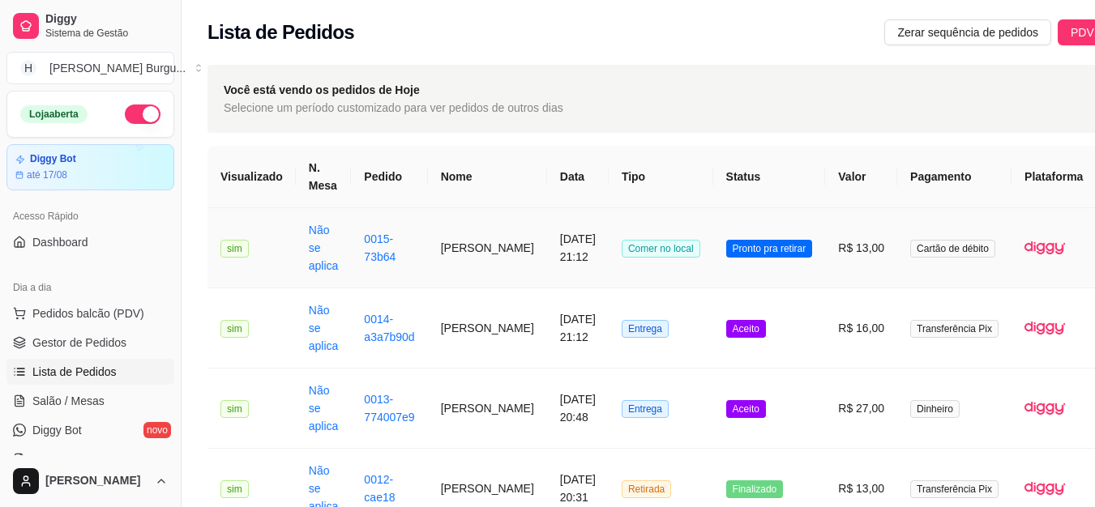
click at [713, 267] on td "Pronto pra retirar" at bounding box center [769, 248] width 113 height 80
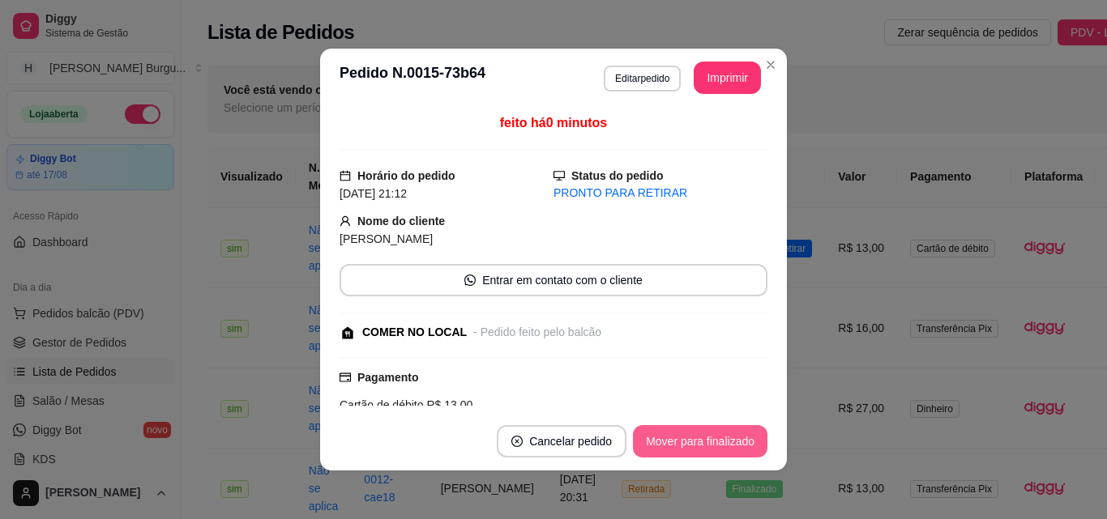
click at [700, 433] on button "Mover para finalizado" at bounding box center [700, 441] width 134 height 32
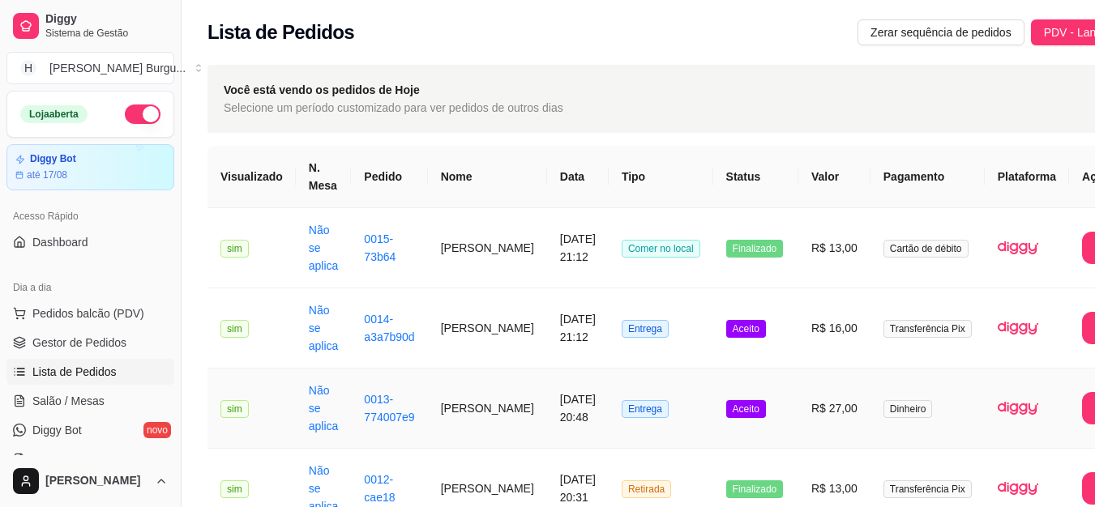
click at [674, 393] on td "Entrega" at bounding box center [660, 409] width 105 height 80
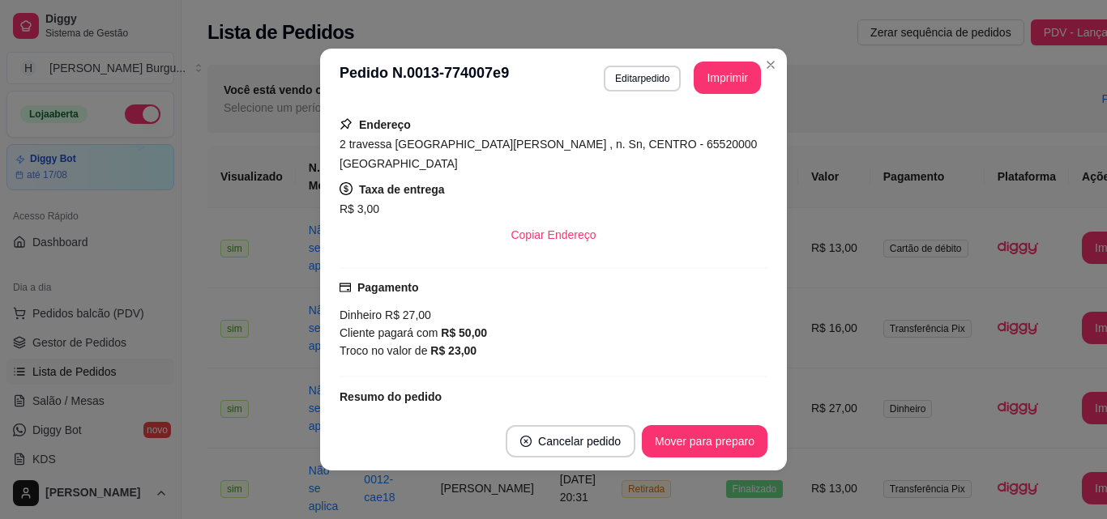
scroll to position [324, 0]
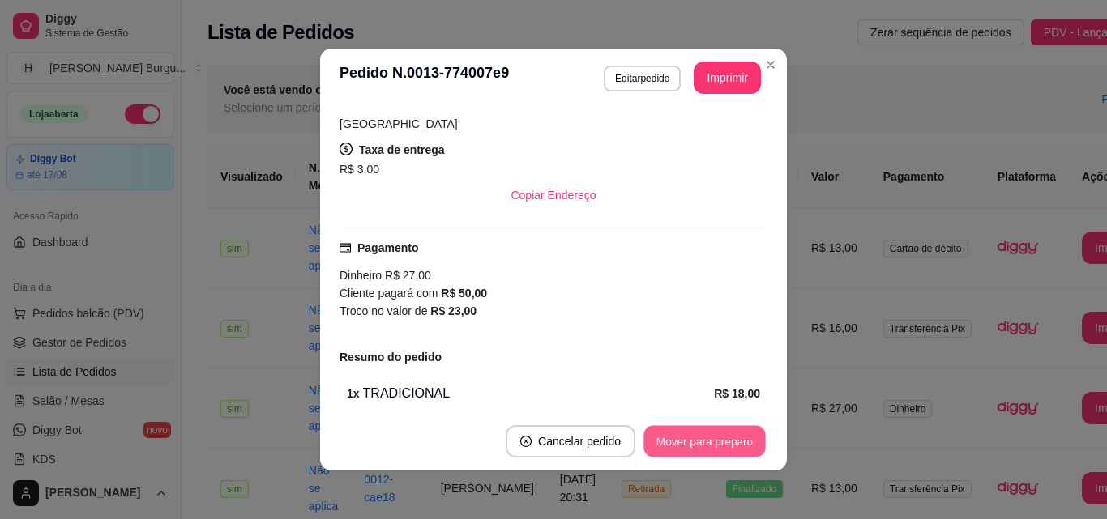
click at [685, 433] on button "Mover para preparo" at bounding box center [704, 442] width 122 height 32
click at [681, 441] on button "Mover para entrega" at bounding box center [705, 442] width 122 height 32
click at [681, 441] on button "Mover para finalizado" at bounding box center [700, 442] width 130 height 32
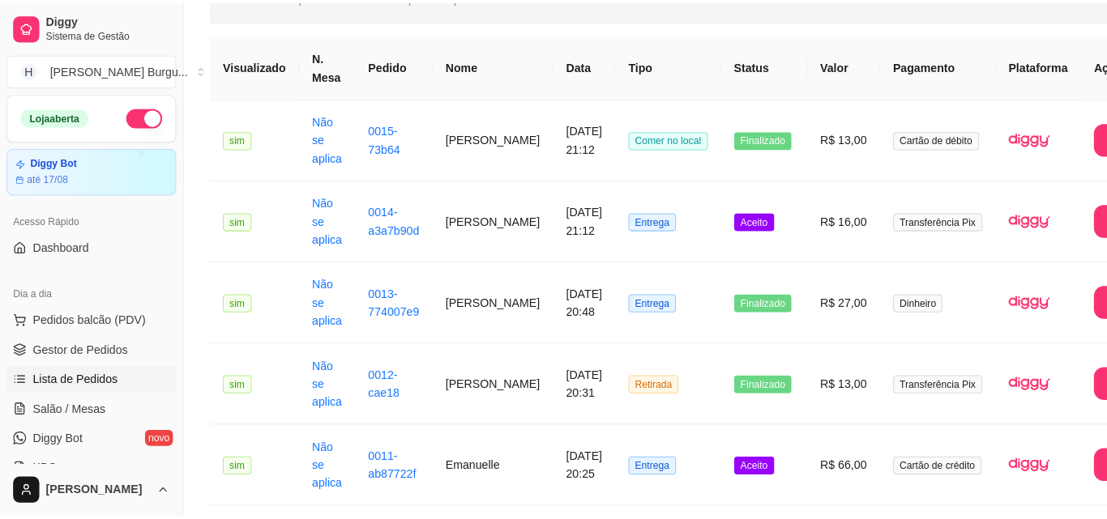
scroll to position [162, 0]
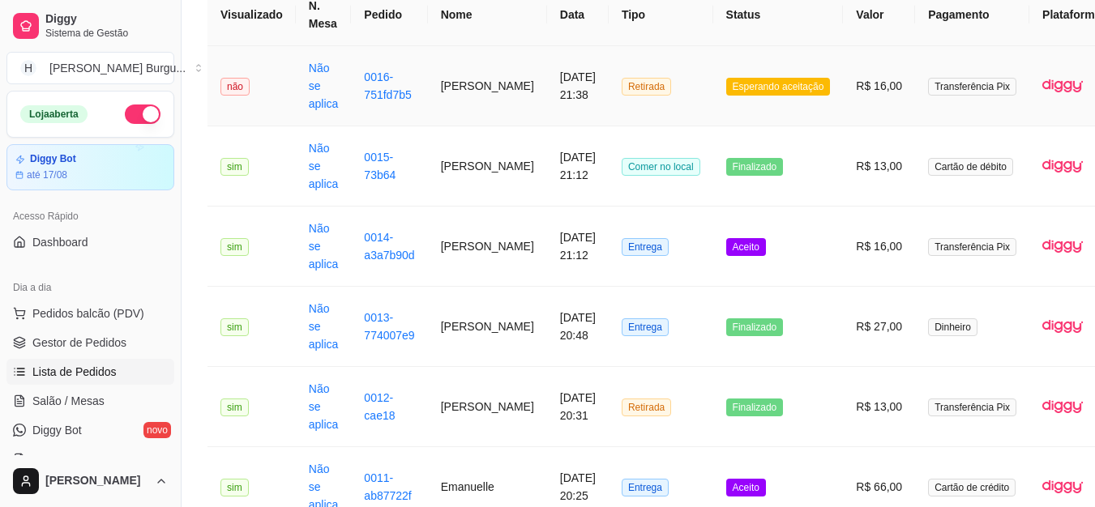
click at [664, 91] on td "Retirada" at bounding box center [660, 86] width 105 height 80
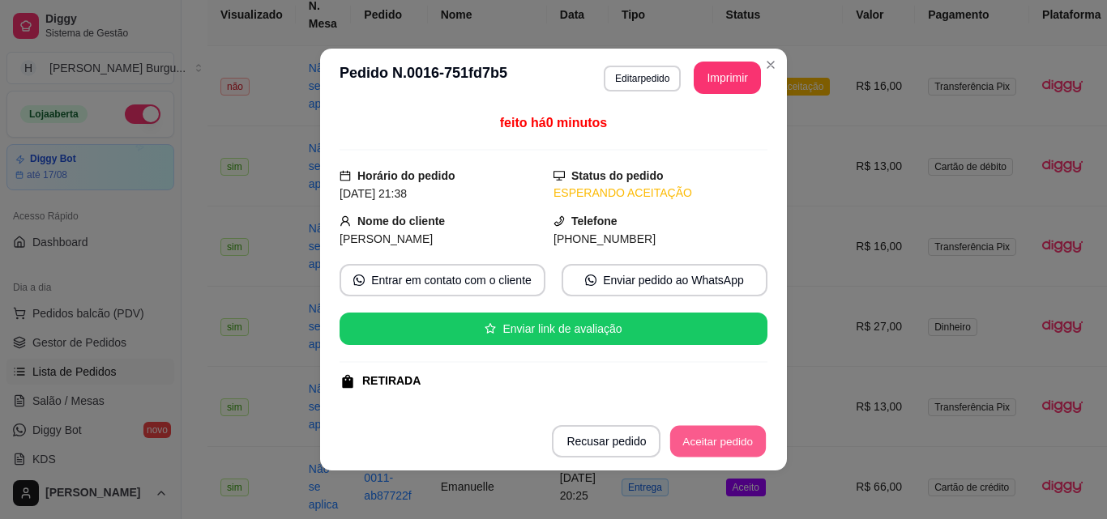
click at [711, 440] on button "Aceitar pedido" at bounding box center [718, 442] width 96 height 32
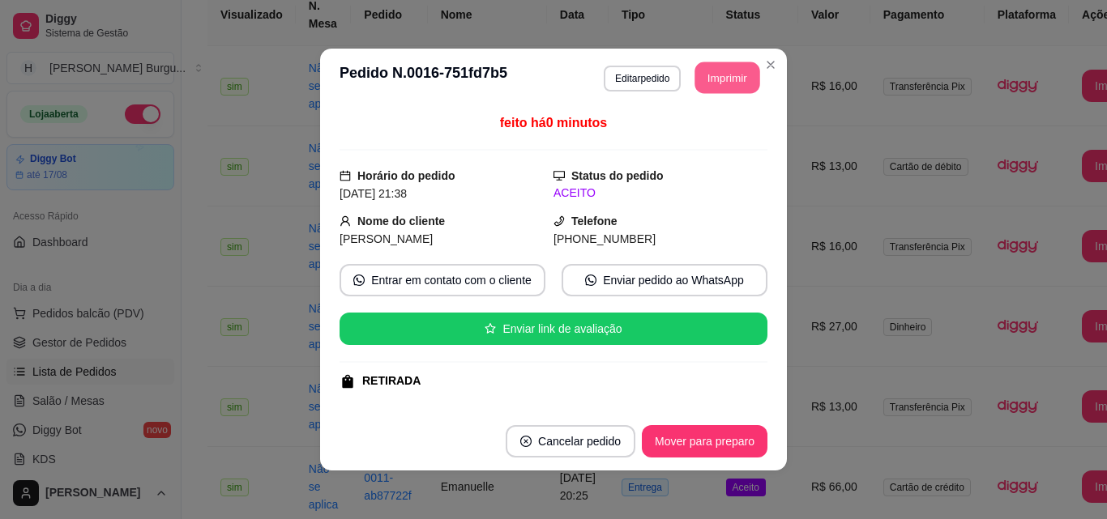
click at [722, 73] on button "Imprimir" at bounding box center [727, 78] width 65 height 32
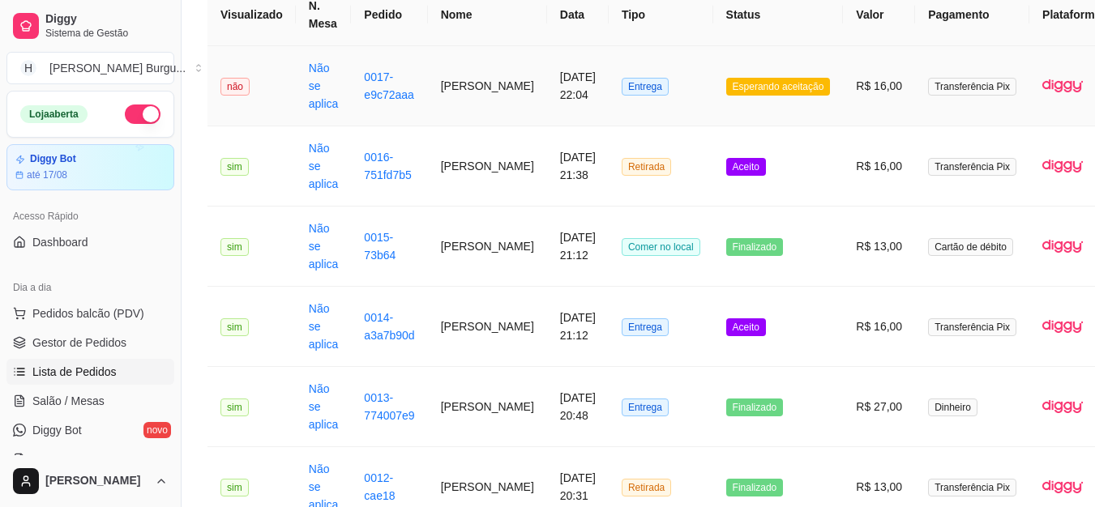
click at [665, 88] on td "Entrega" at bounding box center [660, 86] width 105 height 80
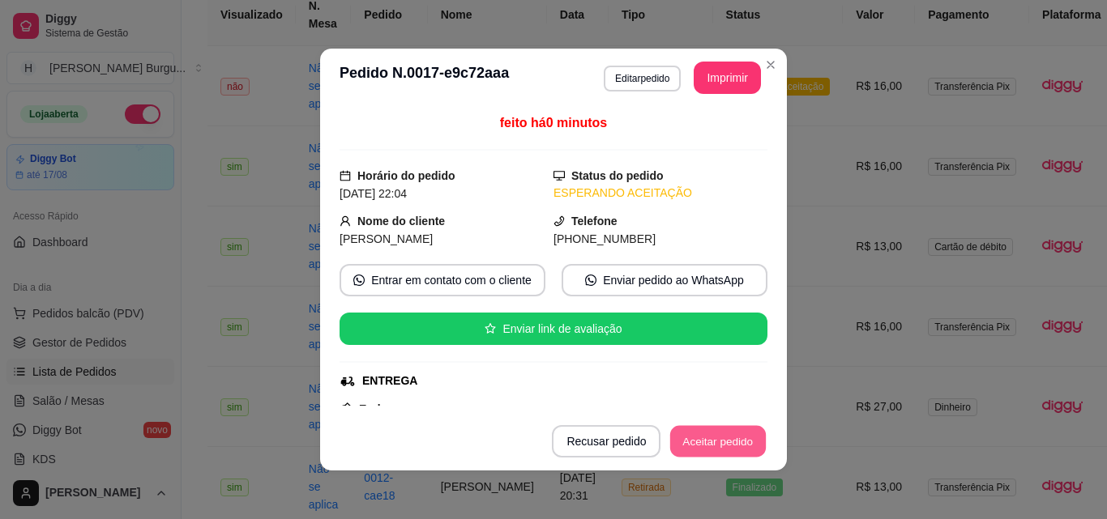
click at [724, 446] on button "Aceitar pedido" at bounding box center [718, 442] width 96 height 32
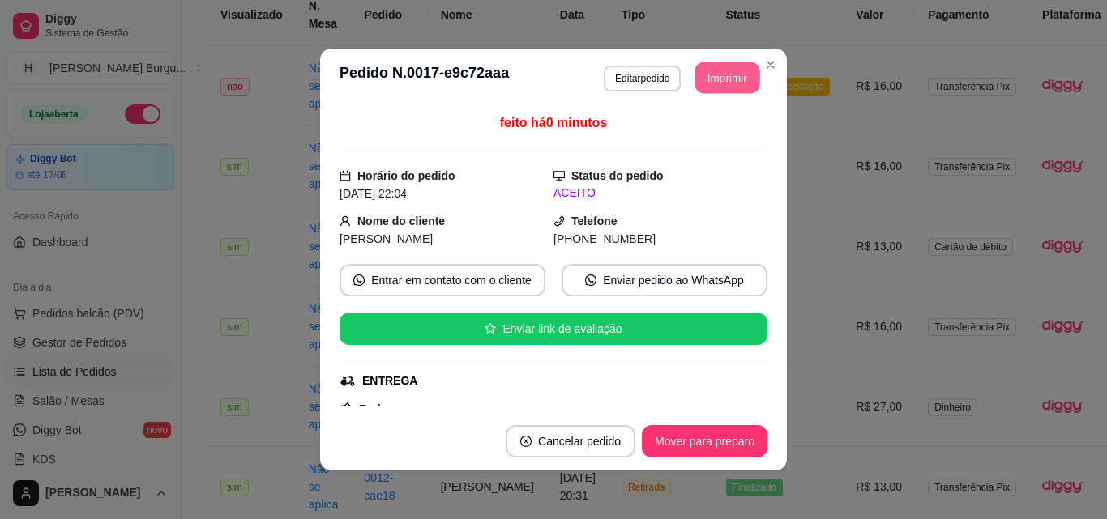
click at [700, 75] on button "Imprimir" at bounding box center [727, 78] width 65 height 32
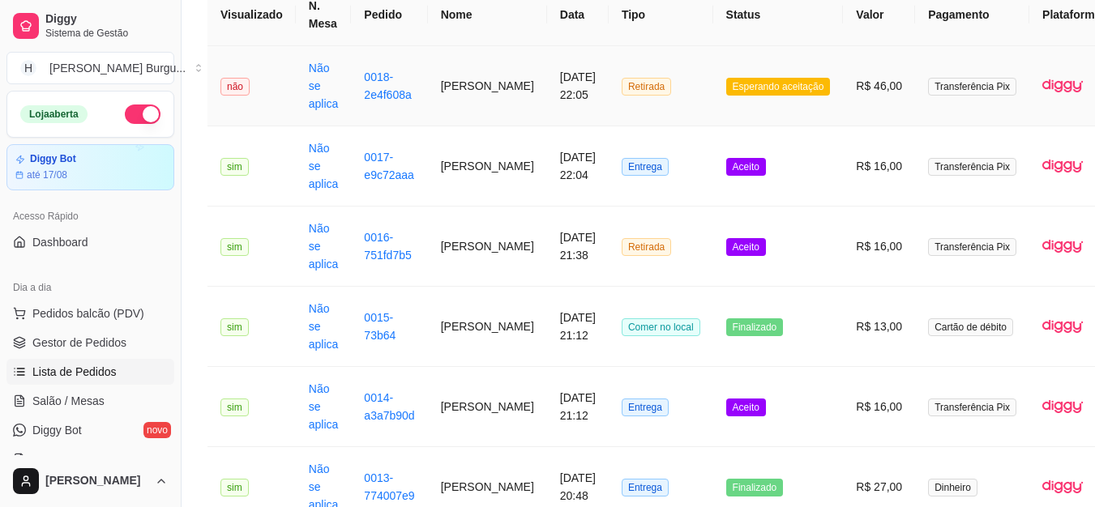
click at [663, 94] on td "Retirada" at bounding box center [660, 86] width 105 height 80
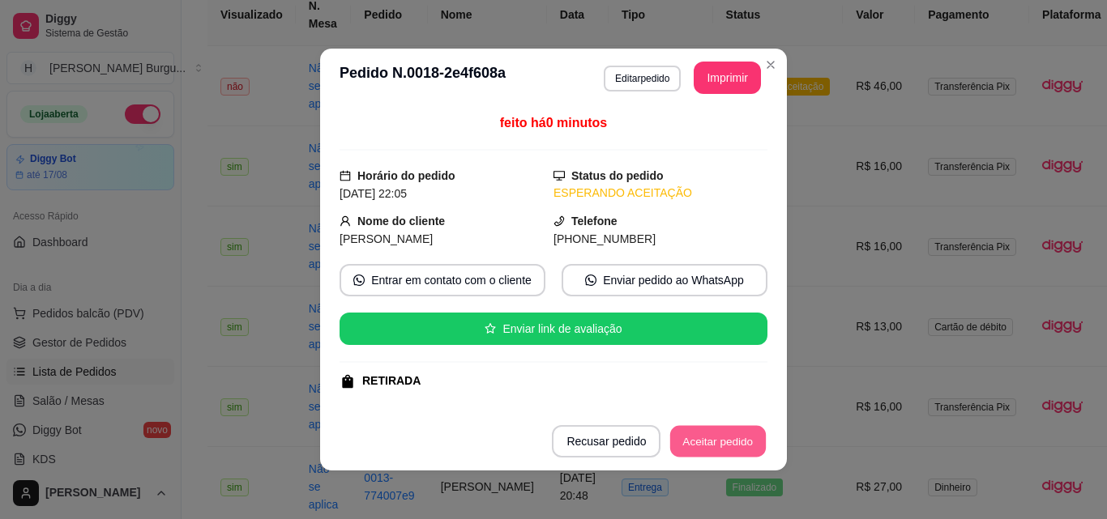
click at [723, 437] on button "Aceitar pedido" at bounding box center [718, 442] width 96 height 32
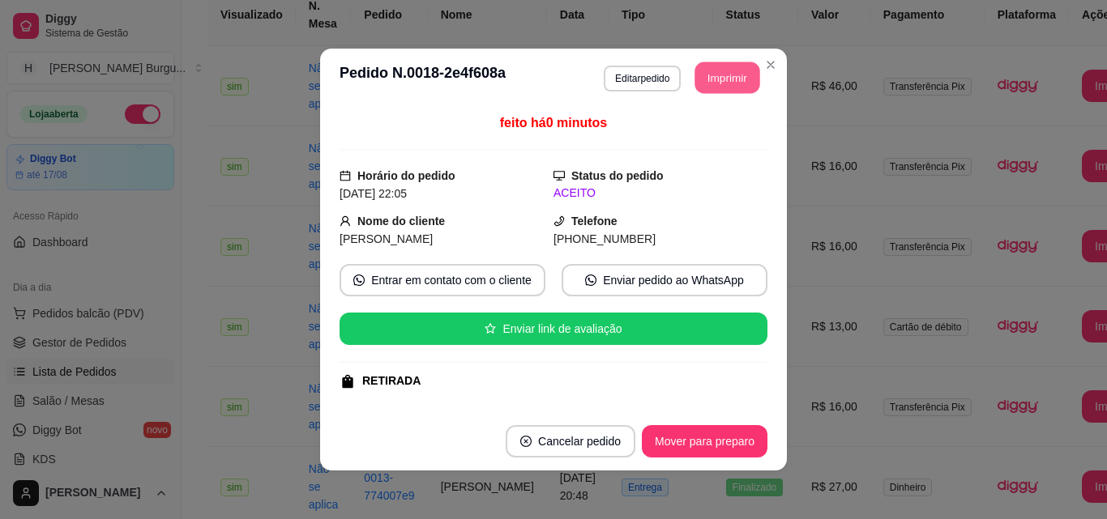
click at [736, 86] on button "Imprimir" at bounding box center [727, 78] width 65 height 32
